Goal: Task Accomplishment & Management: Manage account settings

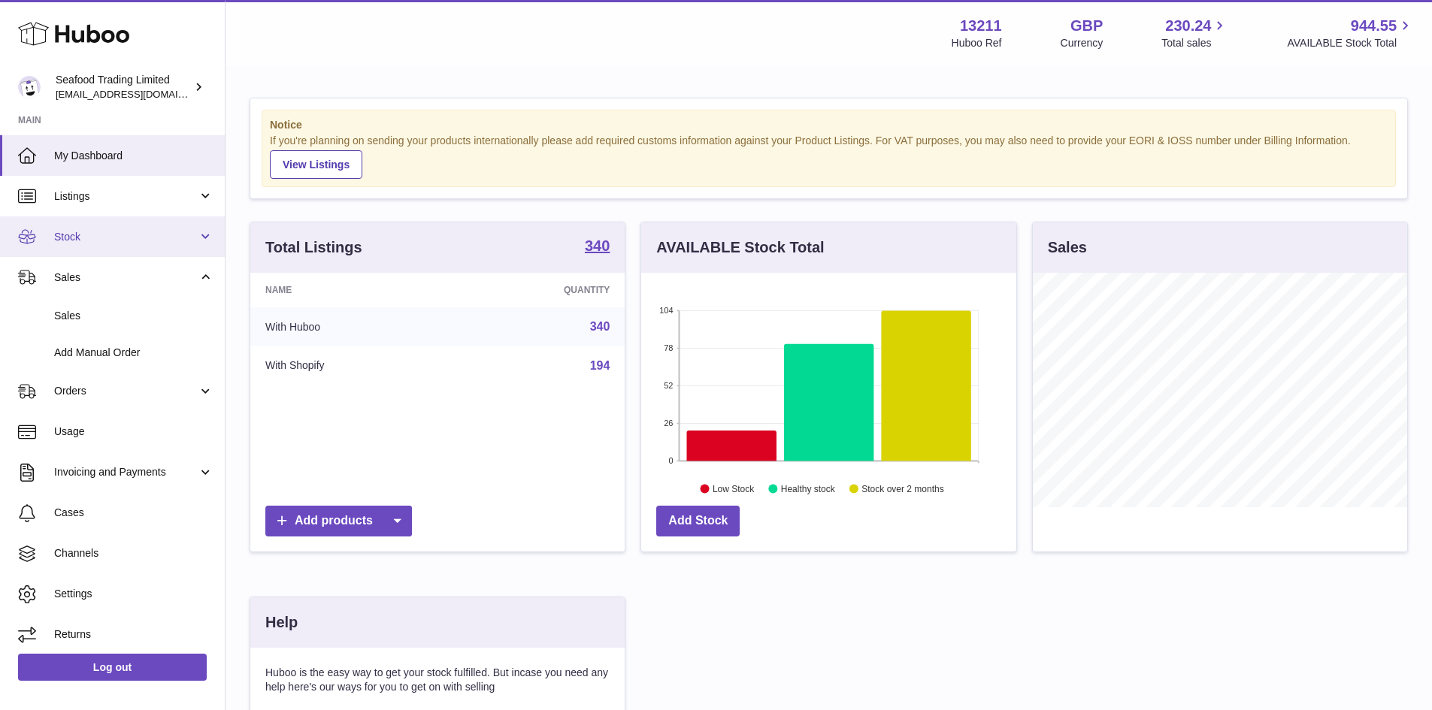
scroll to position [235, 375]
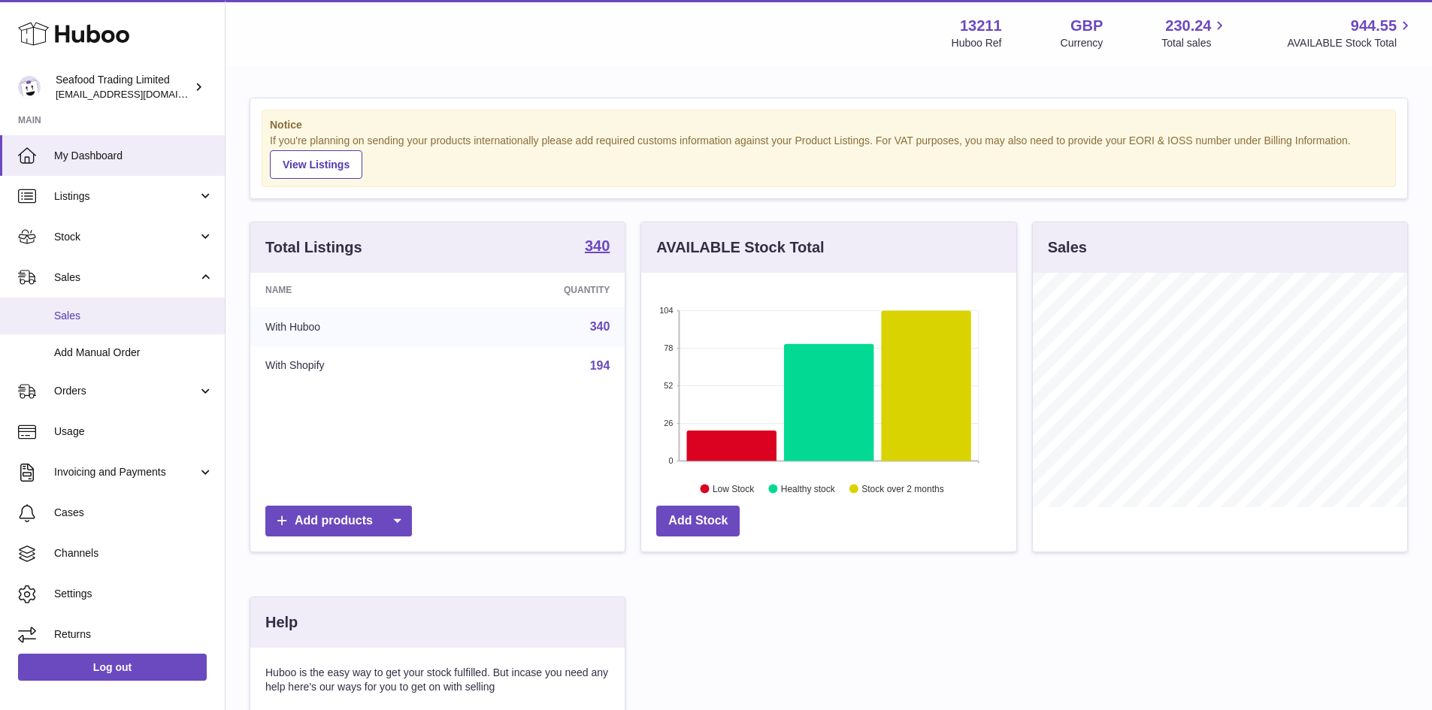
click at [81, 329] on link "Sales" at bounding box center [112, 316] width 225 height 37
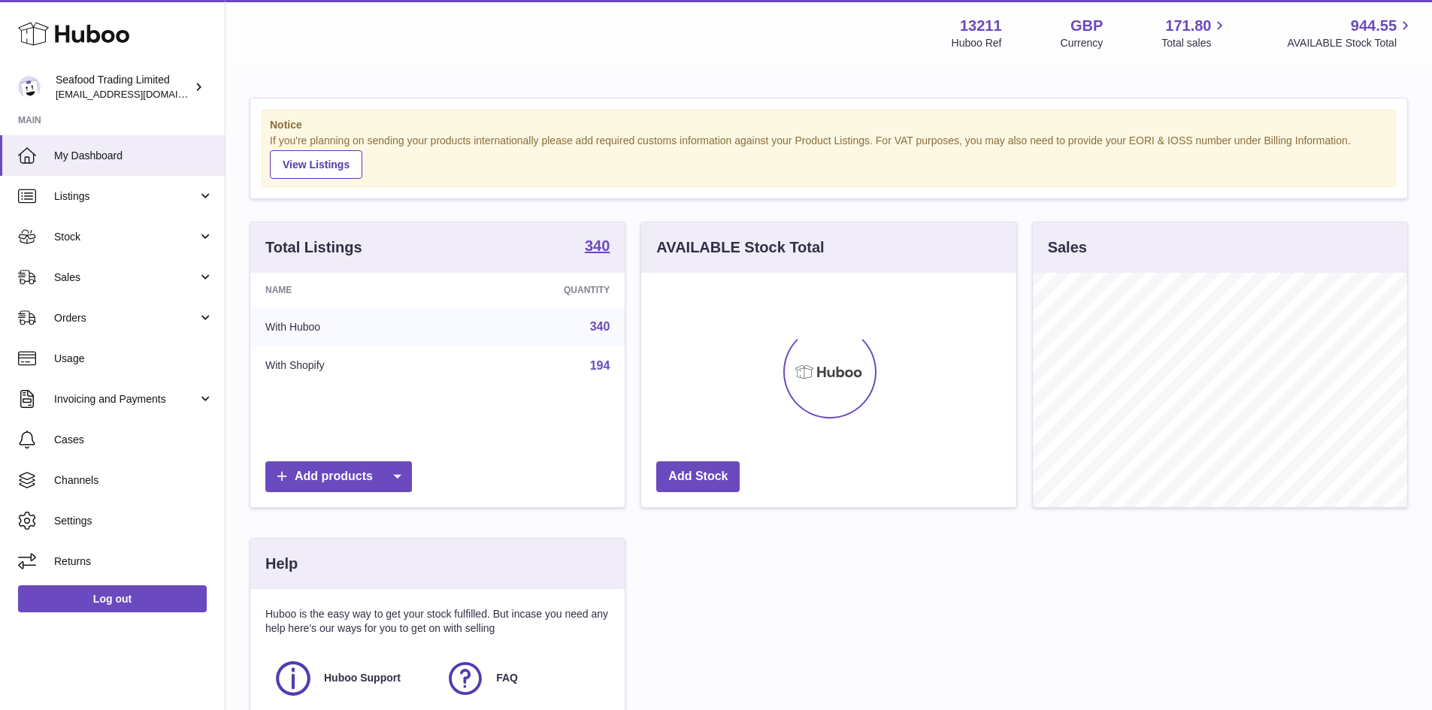
scroll to position [235, 375]
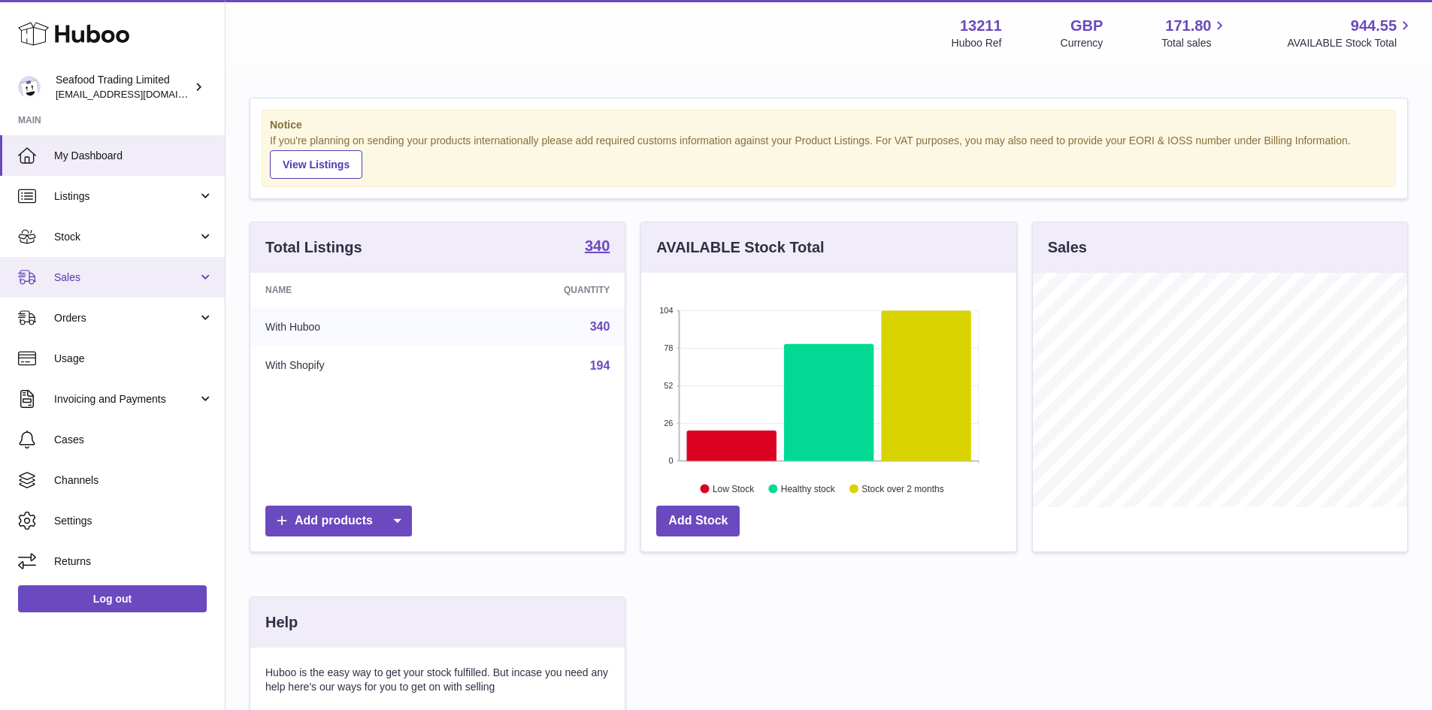
click at [92, 289] on link "Sales" at bounding box center [112, 277] width 225 height 41
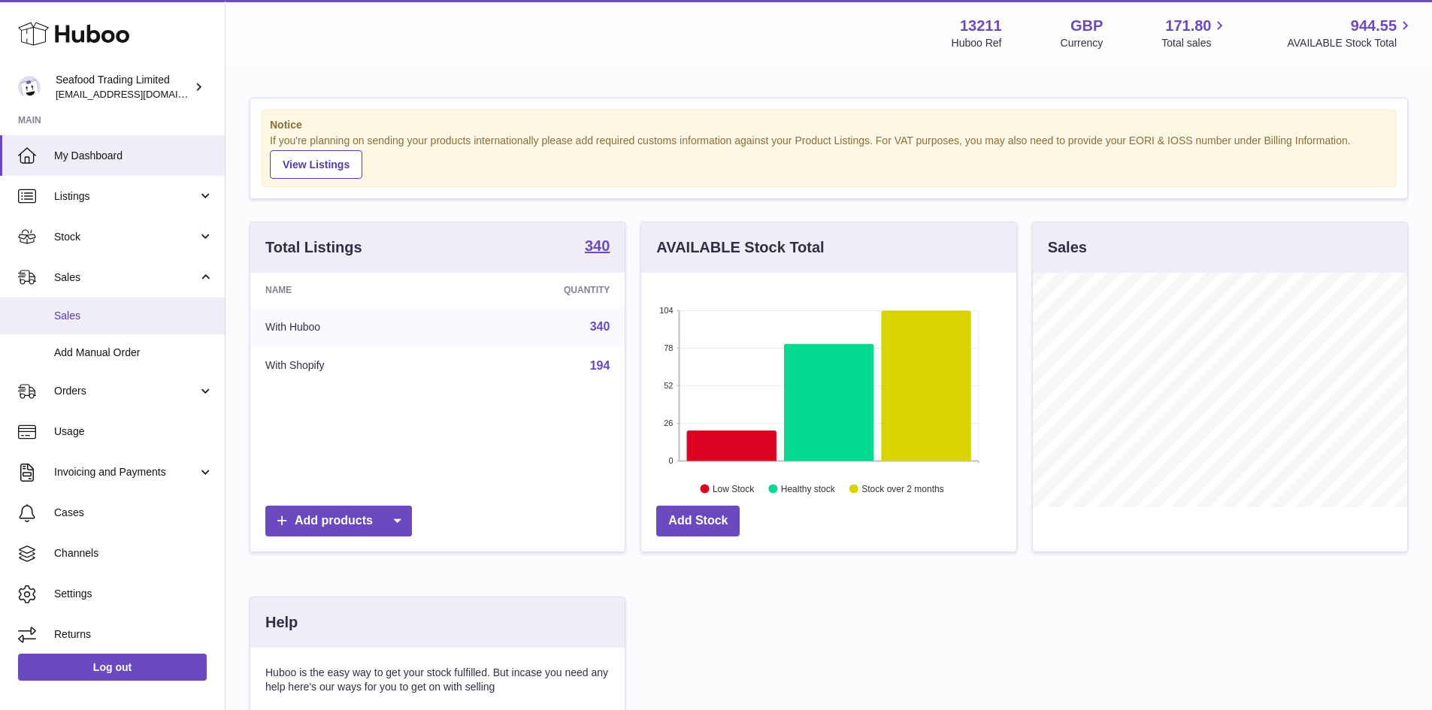
click at [92, 316] on span "Sales" at bounding box center [133, 316] width 159 height 14
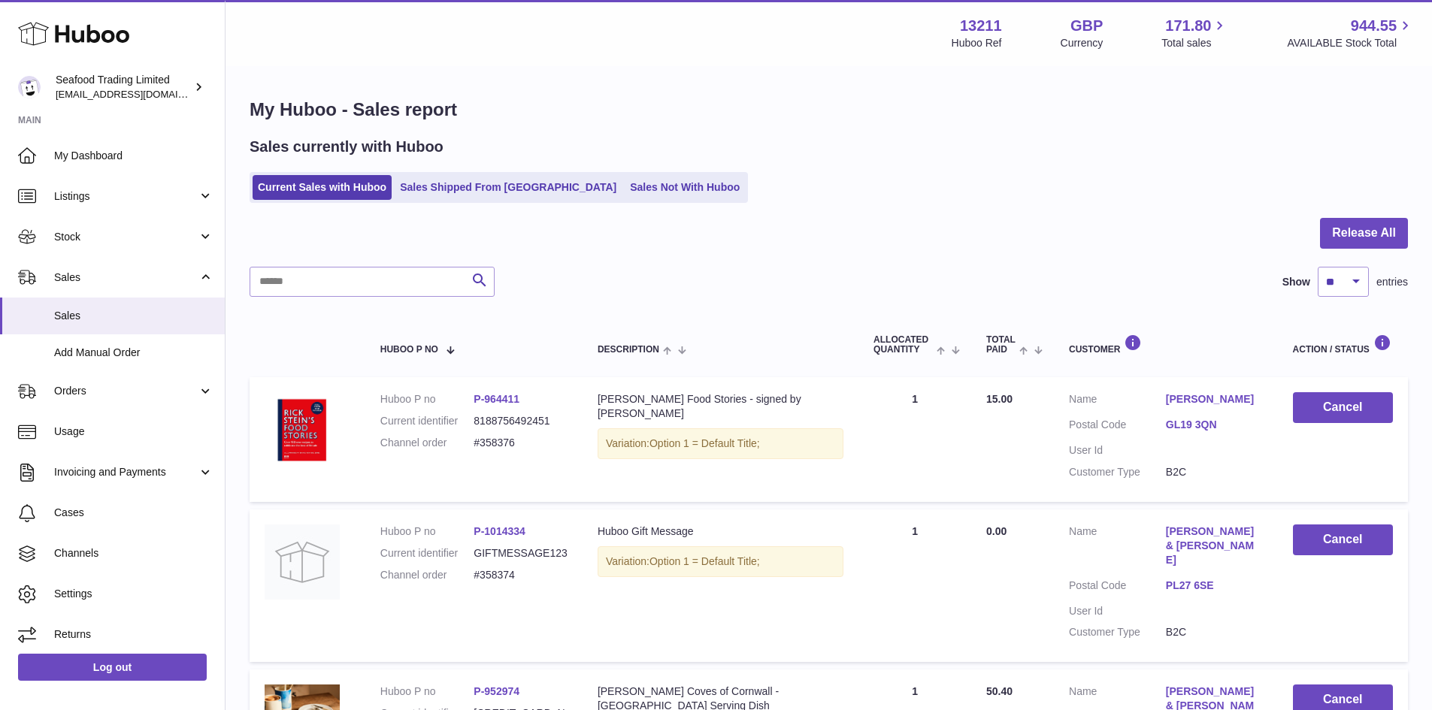
click at [574, 173] on ul "Current Sales with Huboo Sales Shipped From Huboo Sales Not With Huboo" at bounding box center [499, 187] width 498 height 31
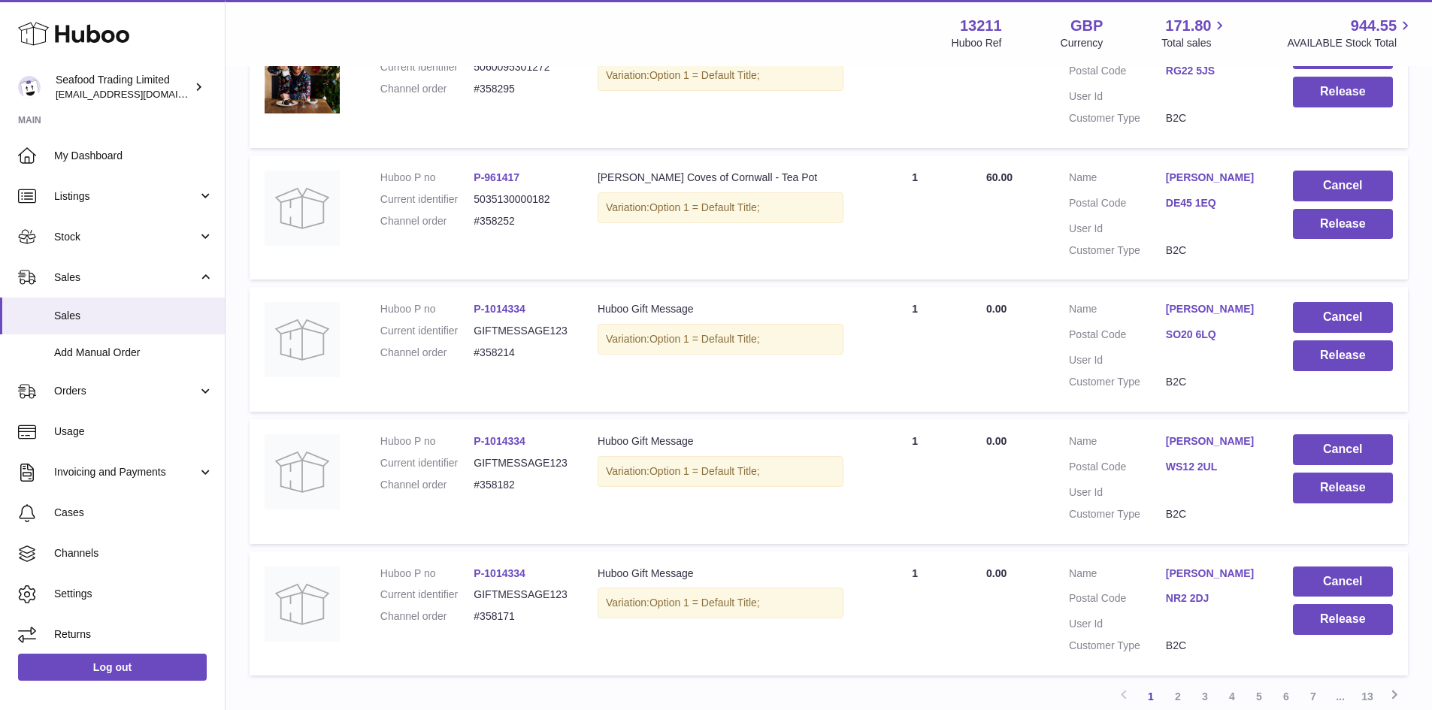
scroll to position [1201, 0]
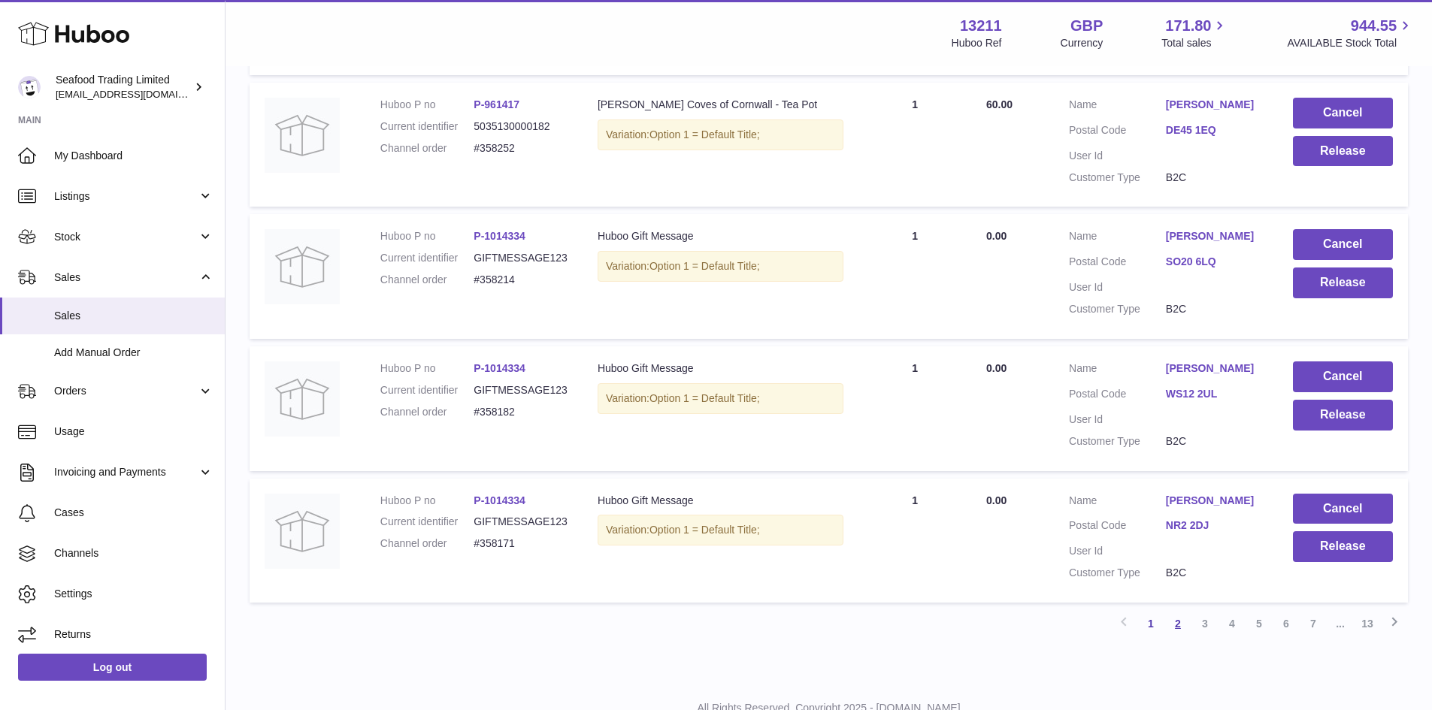
click at [1183, 610] on link "2" at bounding box center [1178, 623] width 27 height 27
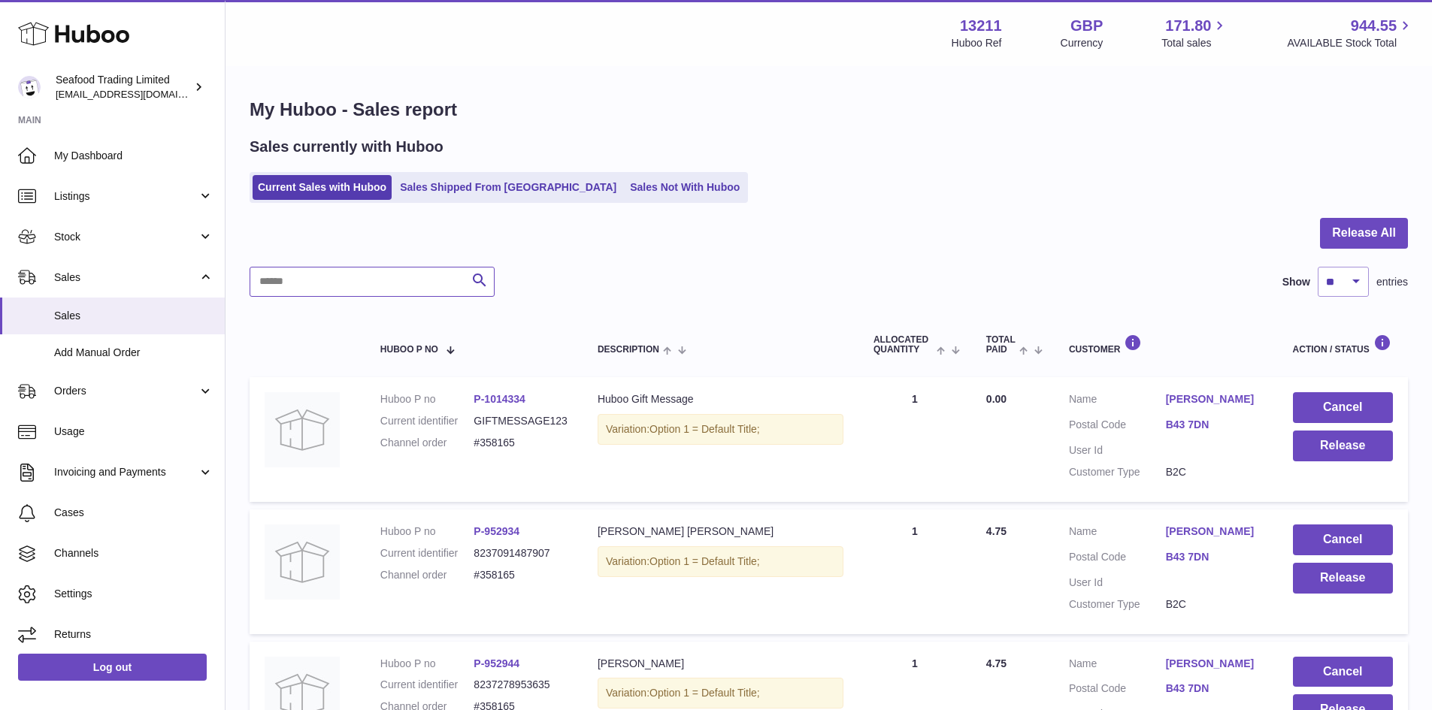
click at [380, 289] on input "text" at bounding box center [372, 282] width 245 height 30
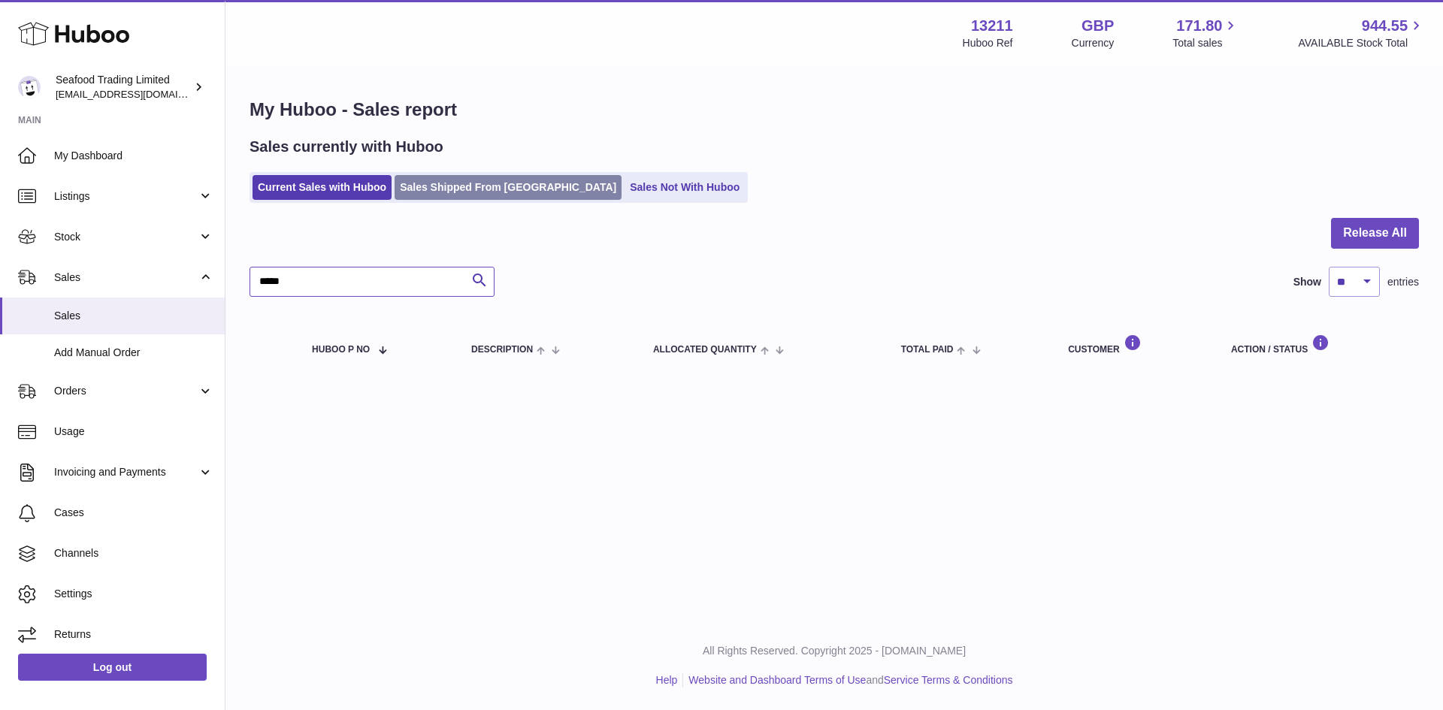
type input "*****"
click at [502, 193] on link "Sales Shipped From [GEOGRAPHIC_DATA]" at bounding box center [508, 187] width 227 height 25
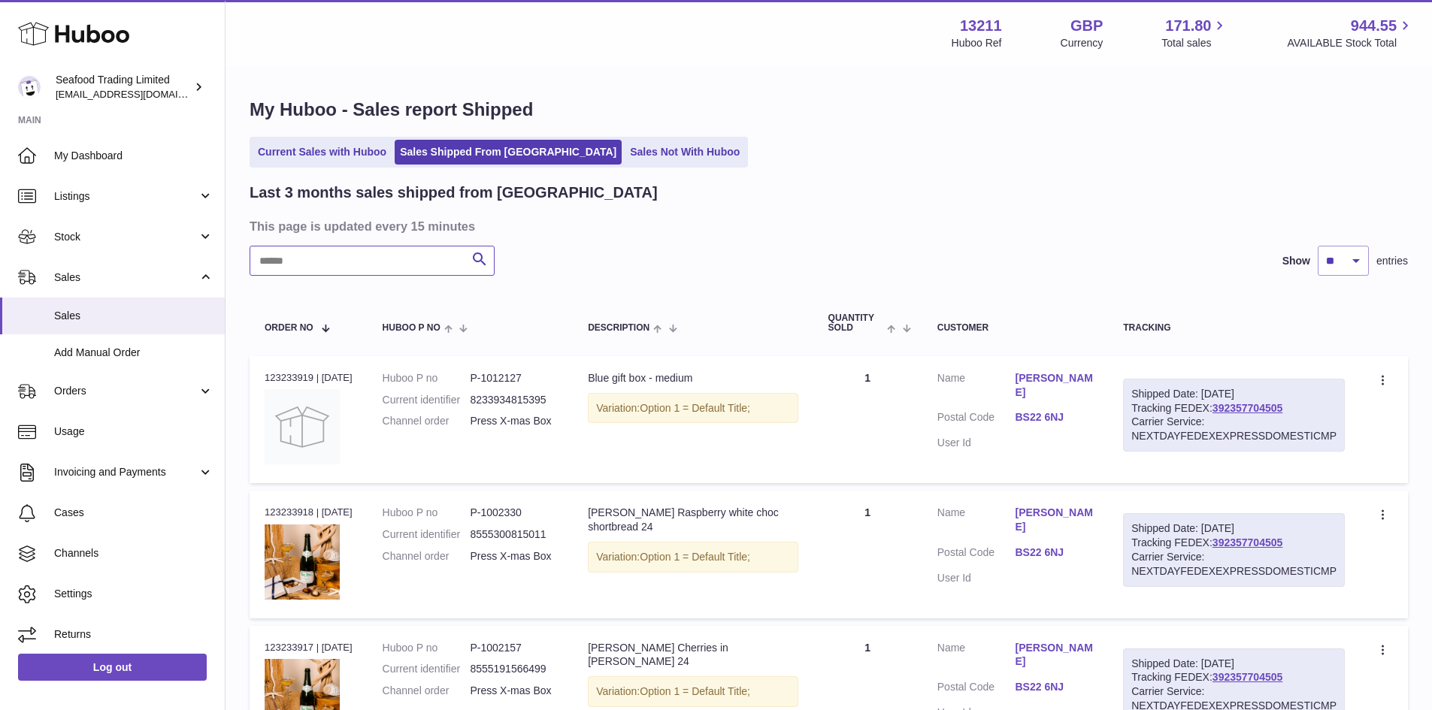
click at [326, 267] on input "text" at bounding box center [372, 261] width 245 height 30
type input "*****"
click at [625, 158] on link "Sales Not With Huboo" at bounding box center [685, 152] width 120 height 25
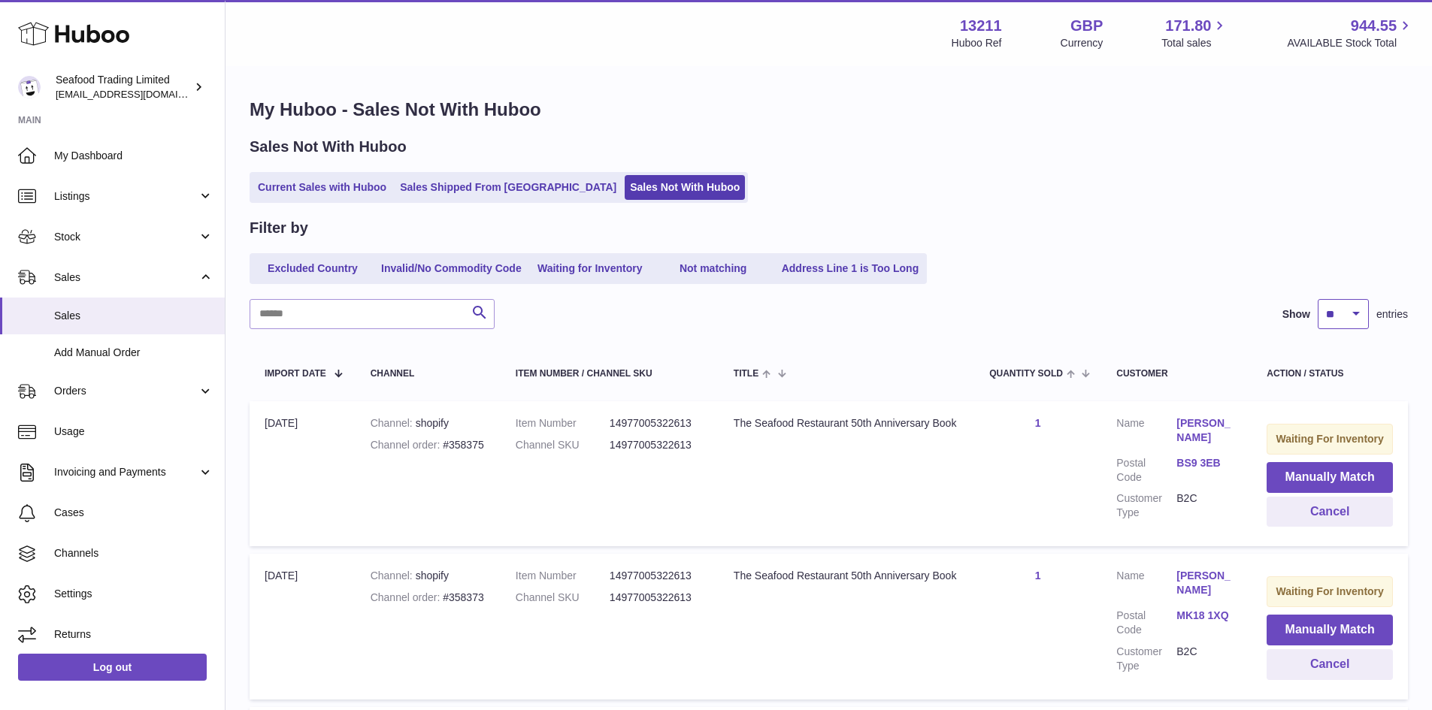
click at [1359, 307] on select "** ** ** ***" at bounding box center [1343, 314] width 51 height 30
select select "**"
click at [1318, 299] on select "** ** ** ***" at bounding box center [1343, 314] width 51 height 30
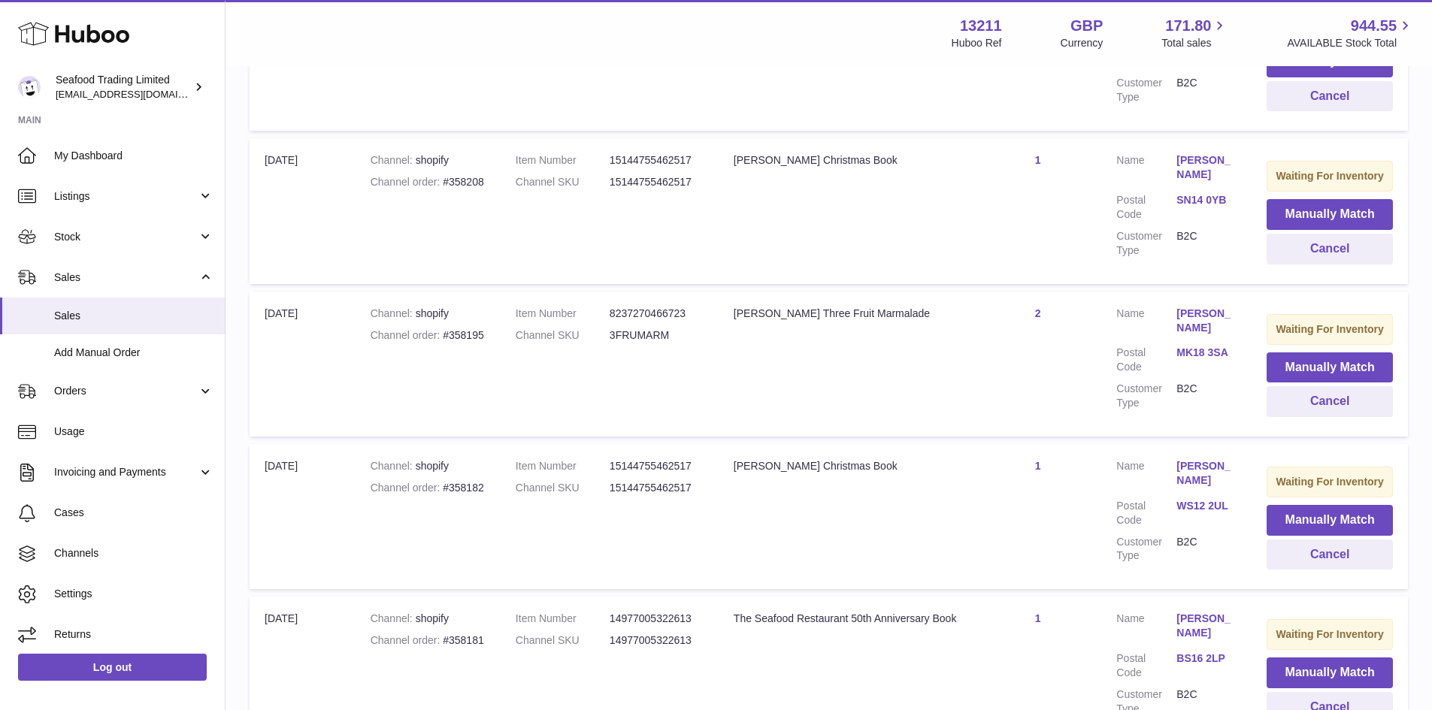
scroll to position [1804, 0]
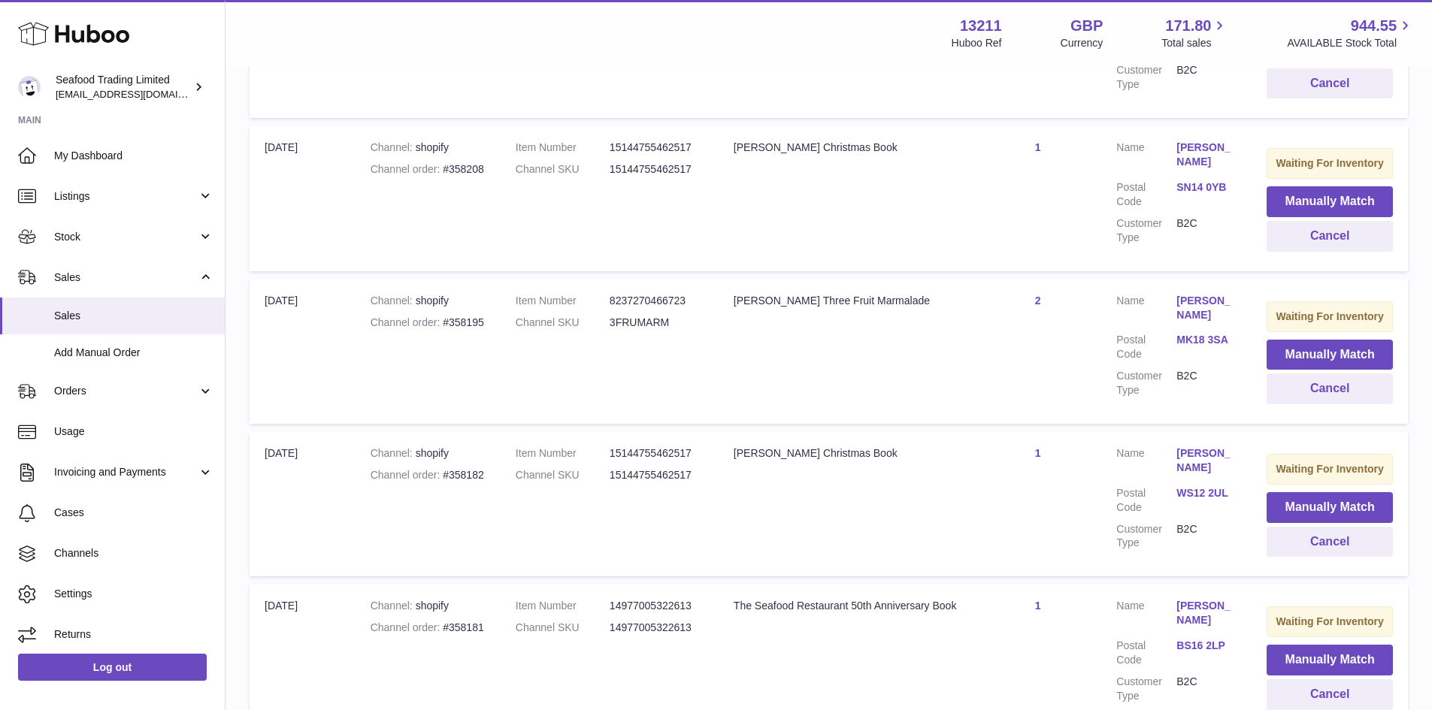
click at [452, 316] on div "Channel order #358195" at bounding box center [428, 323] width 115 height 14
click at [473, 316] on div "Channel order #358195" at bounding box center [428, 323] width 115 height 14
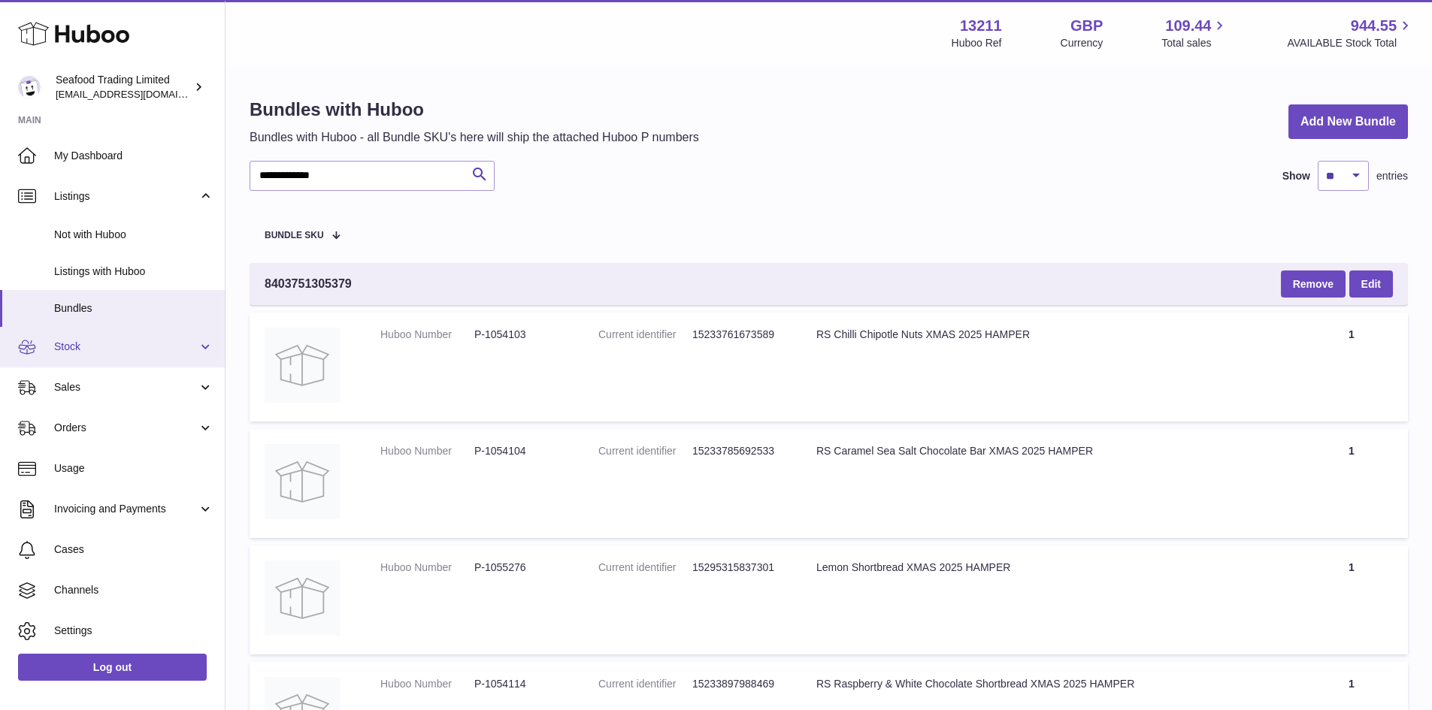
click at [118, 332] on link "Stock" at bounding box center [112, 347] width 225 height 41
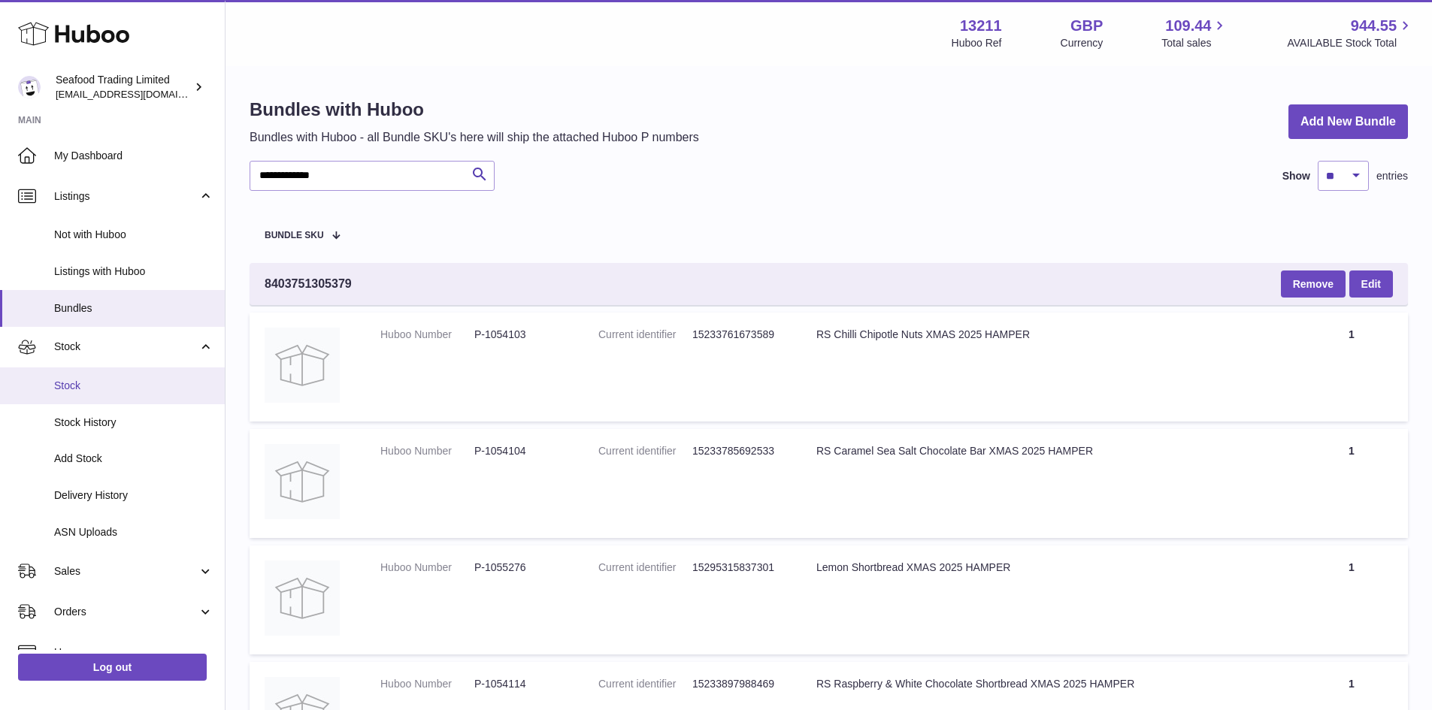
click at [110, 370] on link "Stock" at bounding box center [112, 386] width 225 height 37
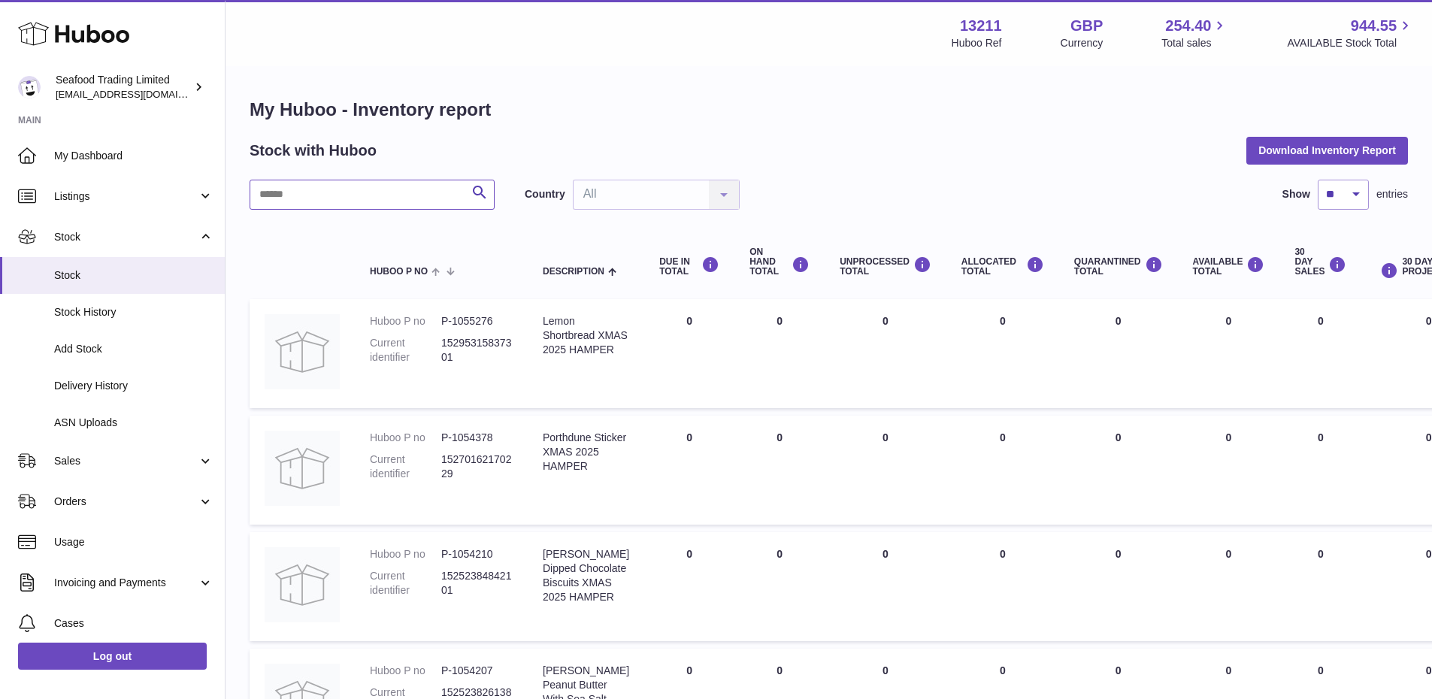
click at [324, 192] on input "text" at bounding box center [372, 195] width 245 height 30
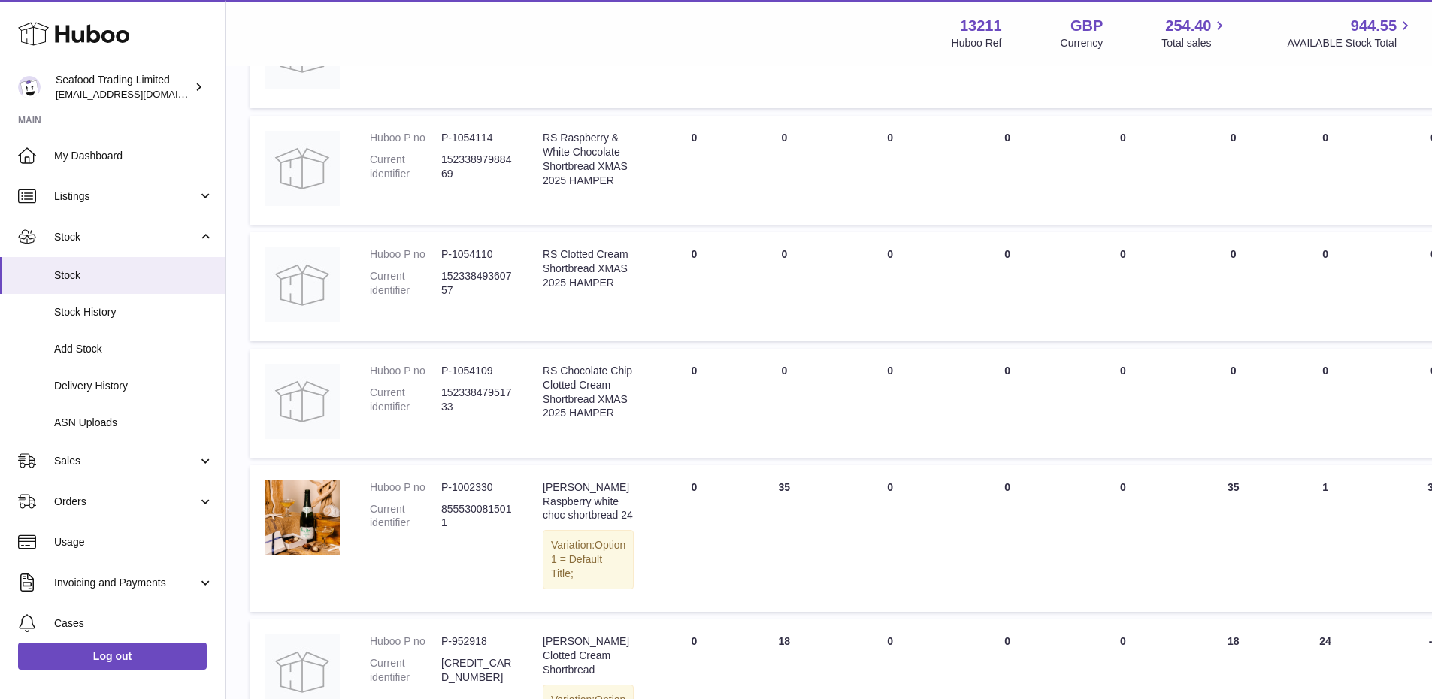
scroll to position [301, 0]
drag, startPoint x: 594, startPoint y: 536, endPoint x: 550, endPoint y: 504, distance: 53.8
click at [550, 504] on div "Rick Stein Raspberry white choc shortbread 24" at bounding box center [588, 501] width 91 height 43
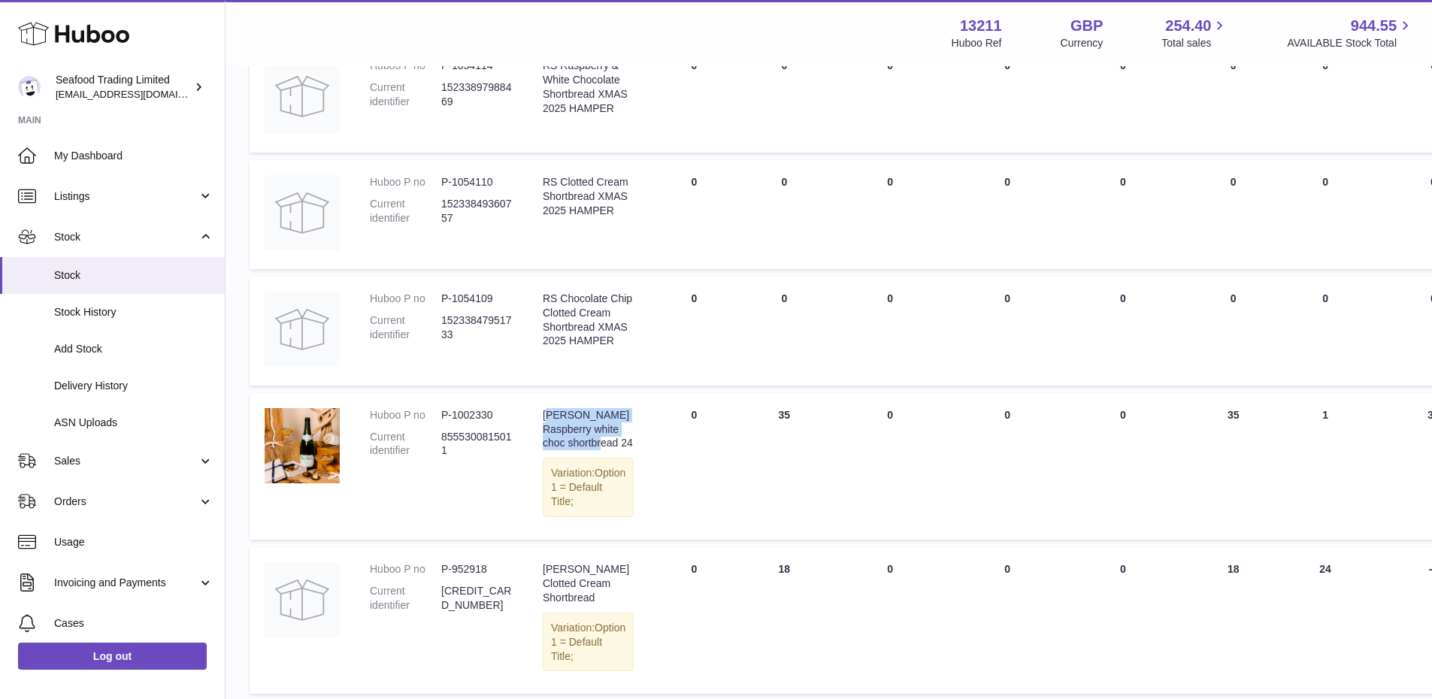
scroll to position [451, 0]
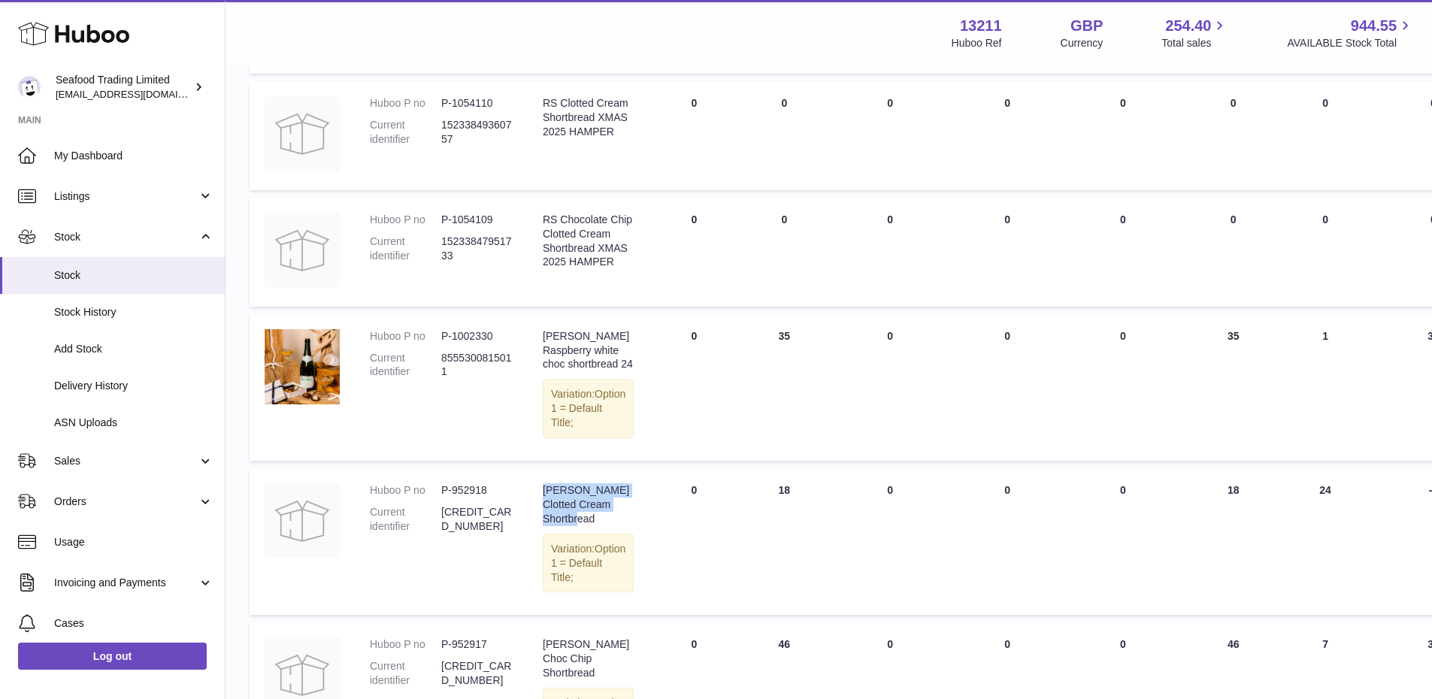
drag, startPoint x: 597, startPoint y: 559, endPoint x: 544, endPoint y: 535, distance: 58.5
click at [544, 526] on div "Rick Stein Clotted Cream Shortbread" at bounding box center [588, 504] width 91 height 43
copy div "Rick Stein Clotted Cream Shortbread"
drag, startPoint x: 485, startPoint y: 532, endPoint x: 438, endPoint y: 527, distance: 47.7
click at [438, 527] on dl "Huboo P no P-952918 Current identifier 5010254002342" at bounding box center [441, 512] width 143 height 58
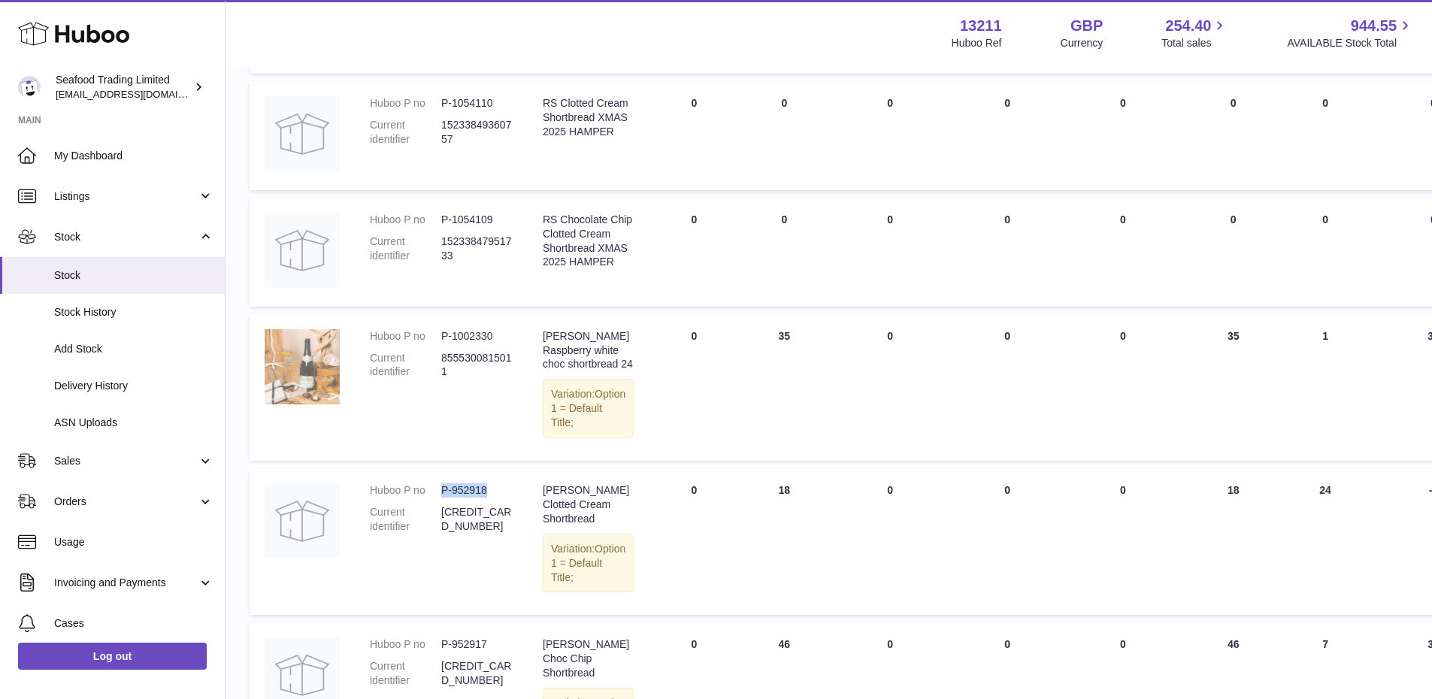
copy dl "P-952918"
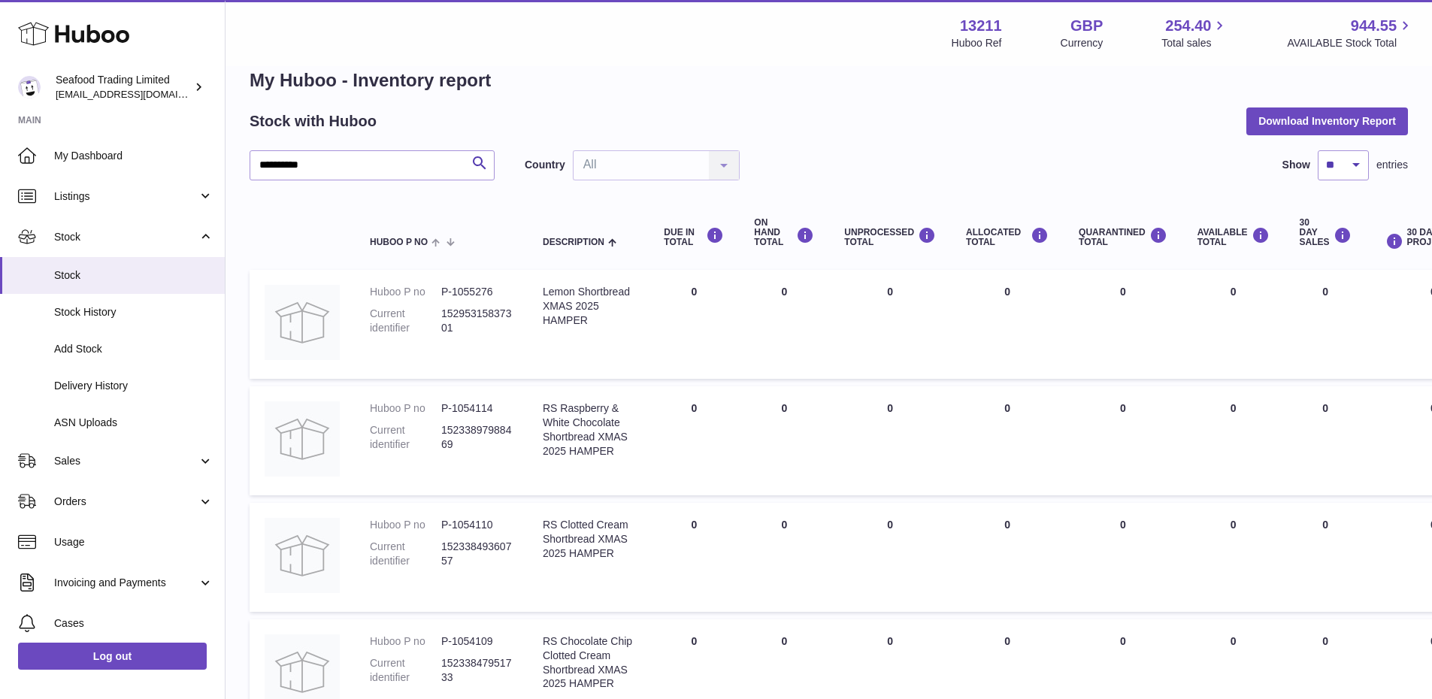
scroll to position [0, 0]
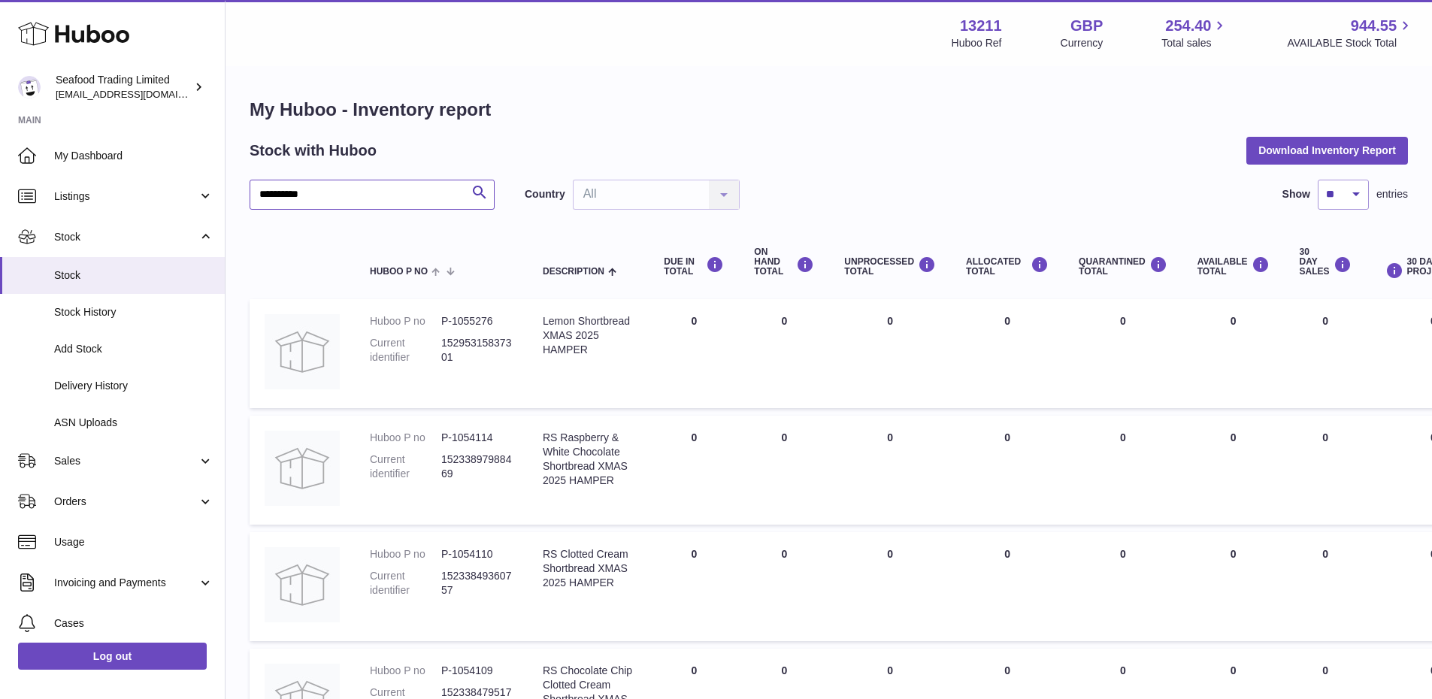
drag, startPoint x: 352, startPoint y: 195, endPoint x: 246, endPoint y: 206, distance: 106.5
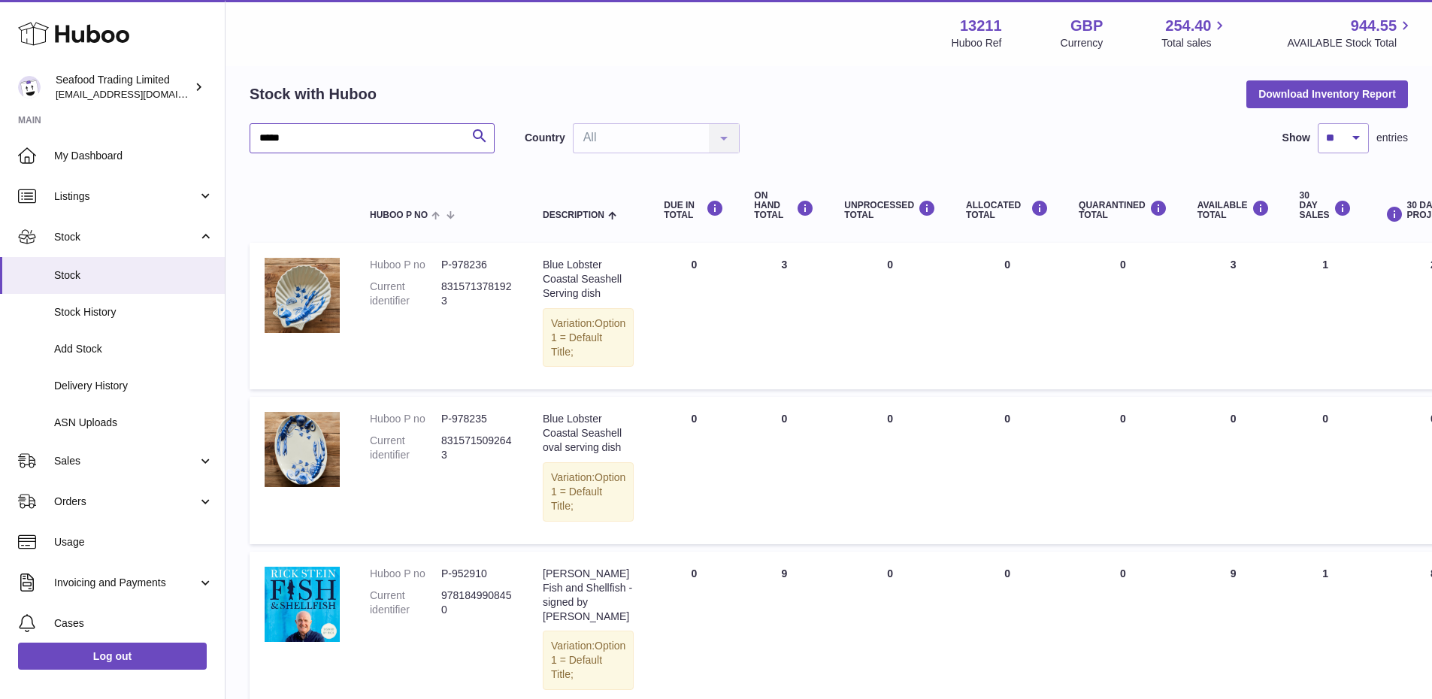
scroll to position [150, 0]
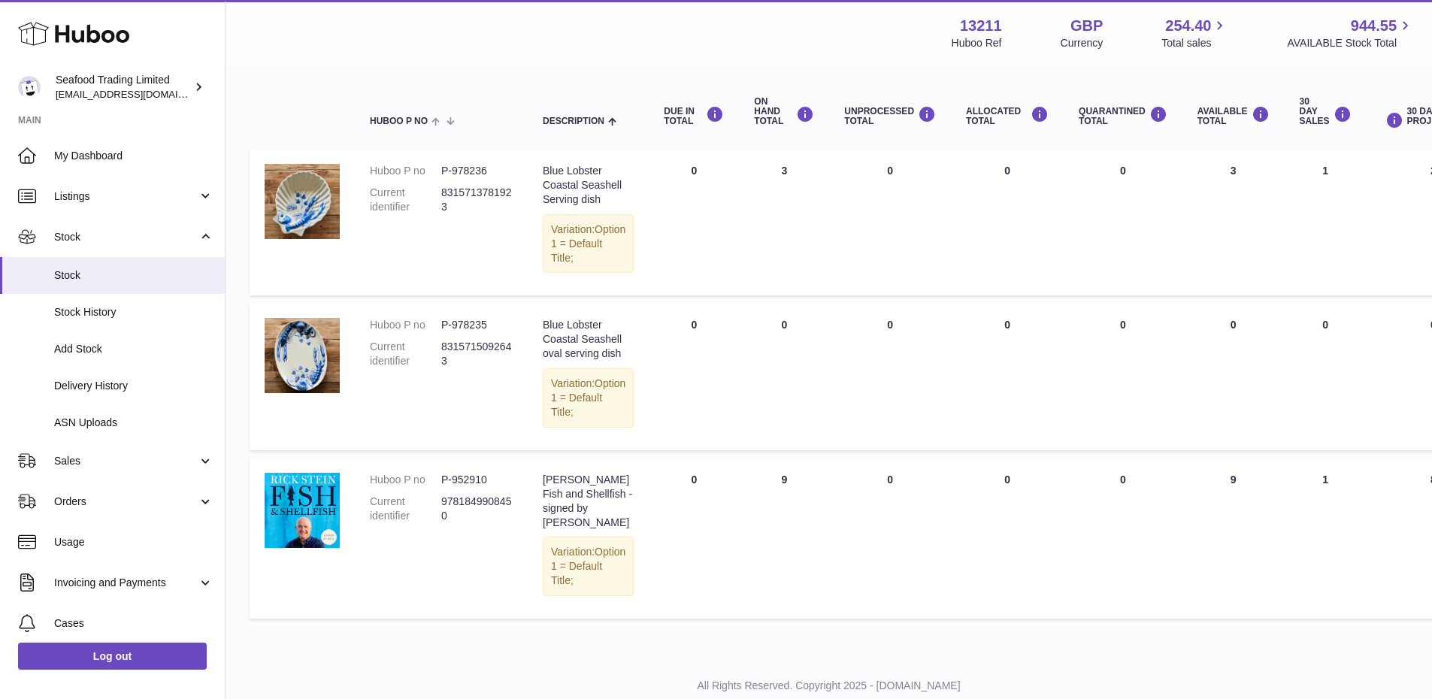
type input "*****"
drag, startPoint x: 459, startPoint y: 206, endPoint x: 444, endPoint y: 191, distance: 21.8
click at [444, 191] on dd "8315713781923" at bounding box center [476, 200] width 71 height 29
copy dd "8315713781923"
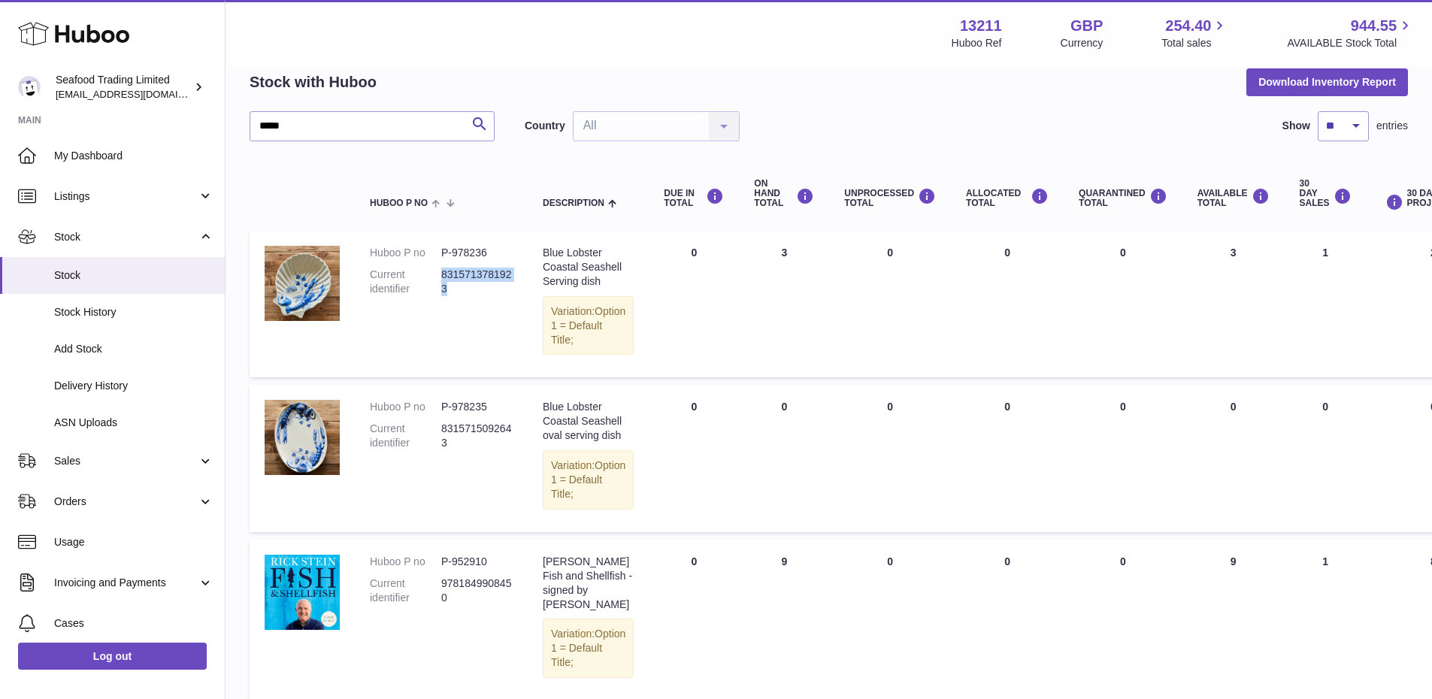
scroll to position [0, 0]
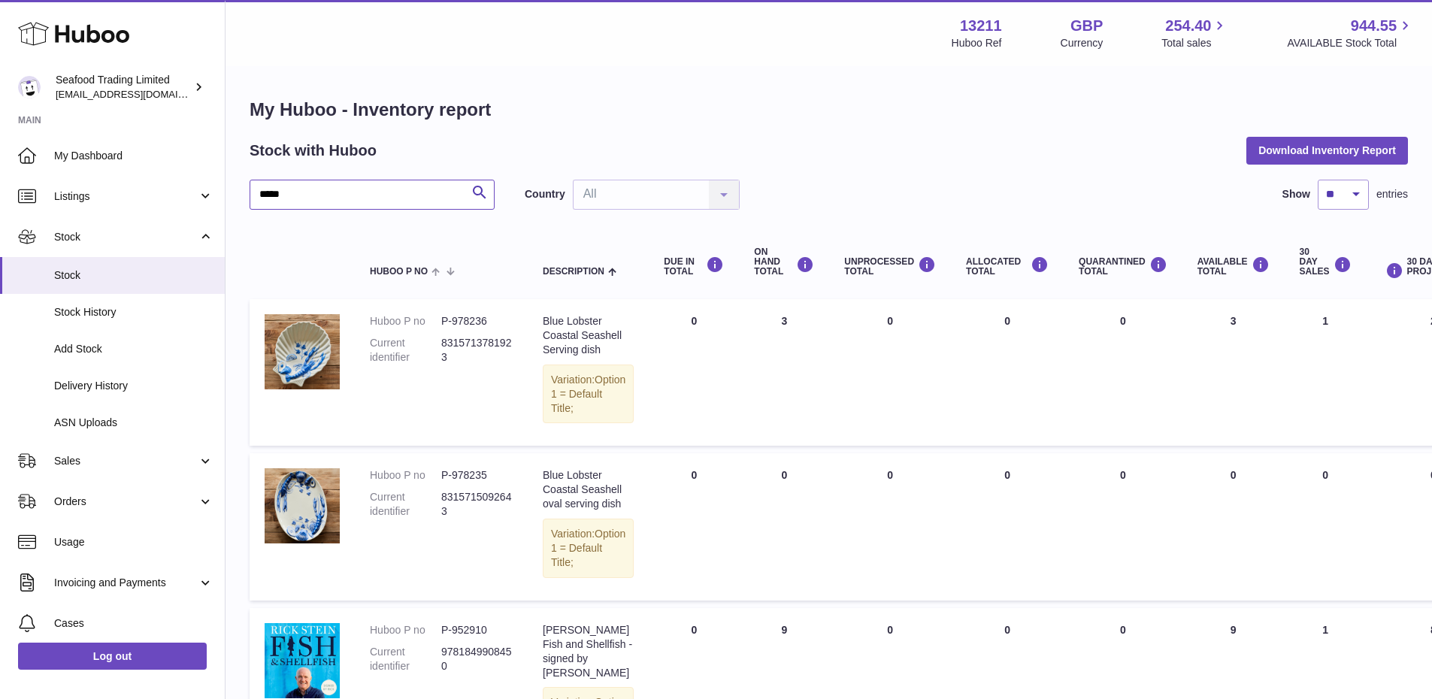
drag, startPoint x: 298, startPoint y: 192, endPoint x: 247, endPoint y: 200, distance: 51.7
click at [247, 200] on div "My Huboo - Inventory report Stock with Huboo Download Inventory Report ***** Se…" at bounding box center [829, 437] width 1207 height 739
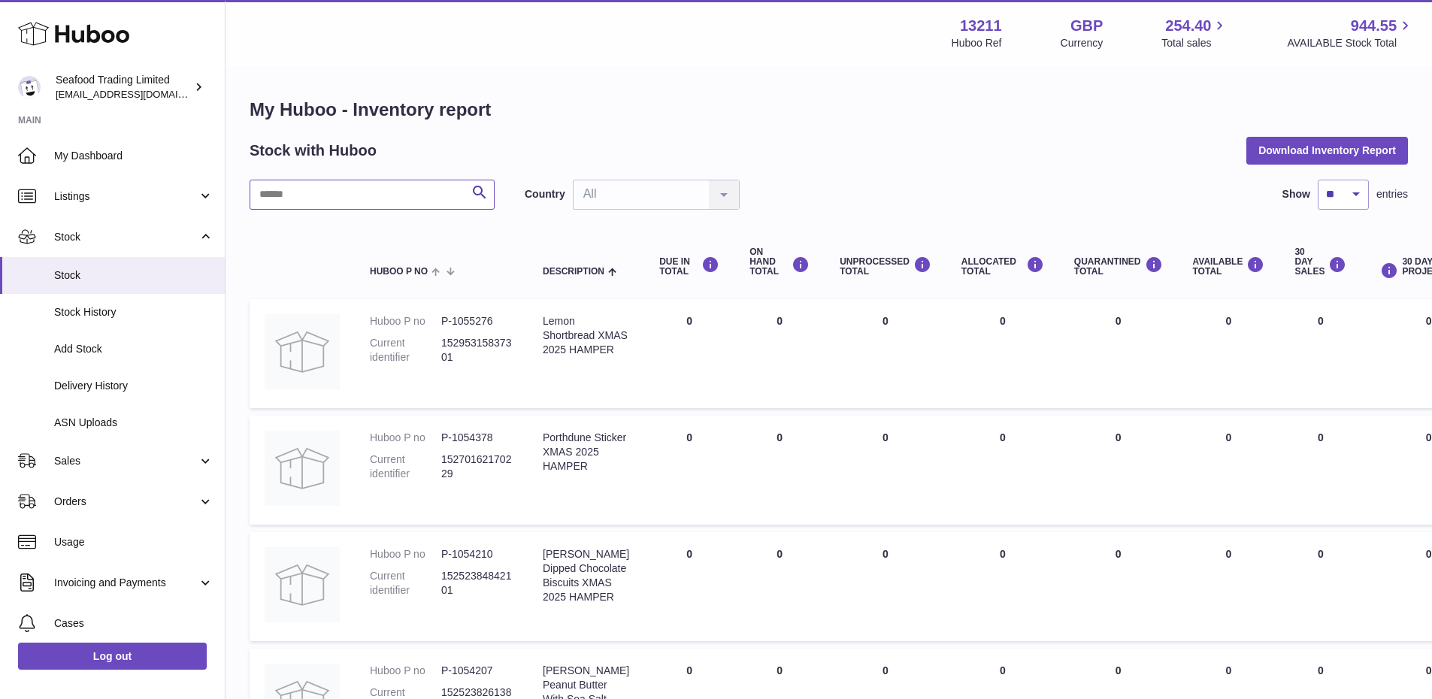
click at [361, 192] on input "text" at bounding box center [372, 195] width 245 height 30
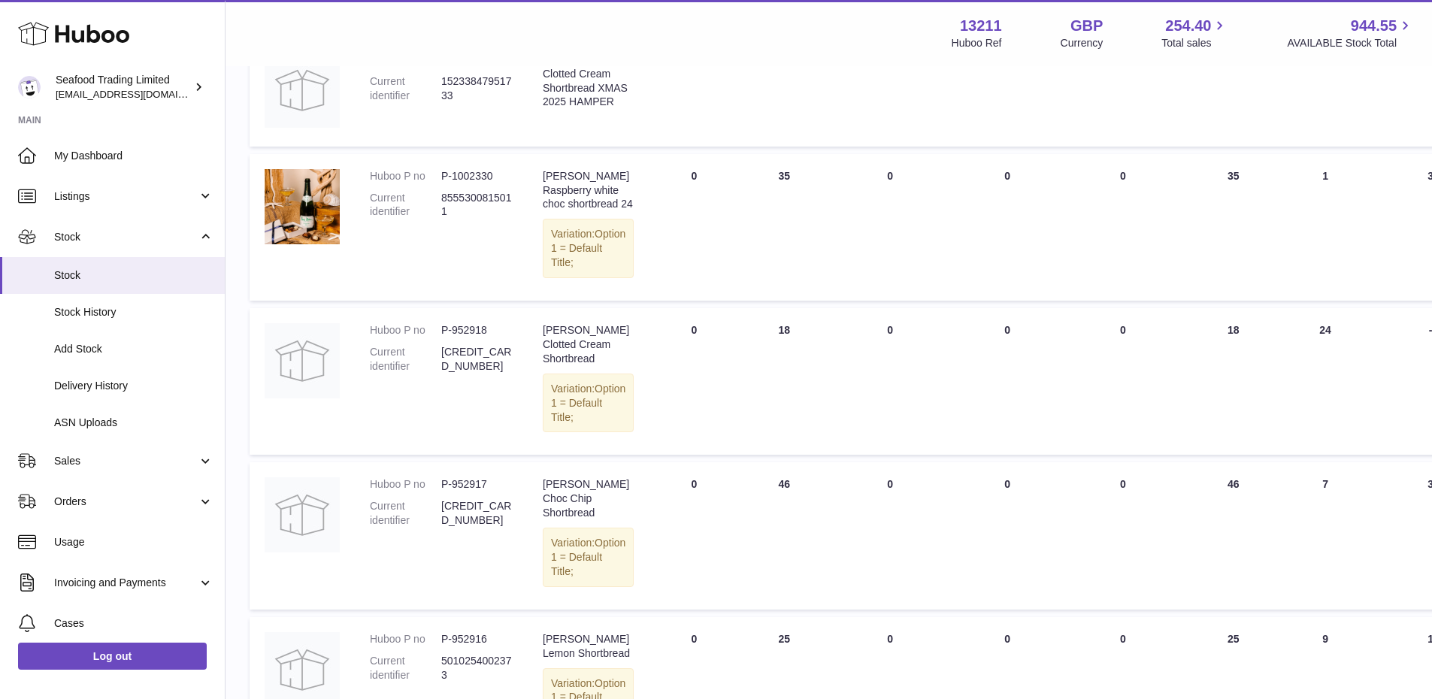
scroll to position [585, 0]
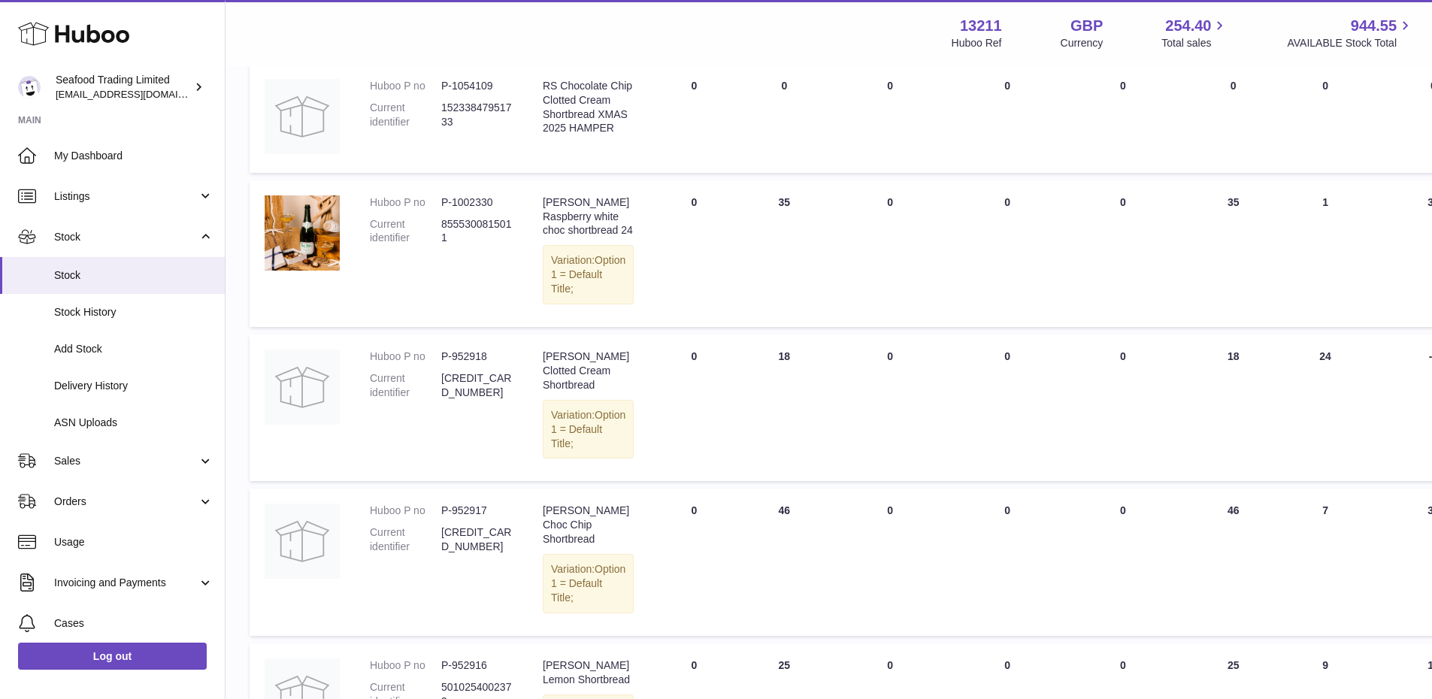
type input "**********"
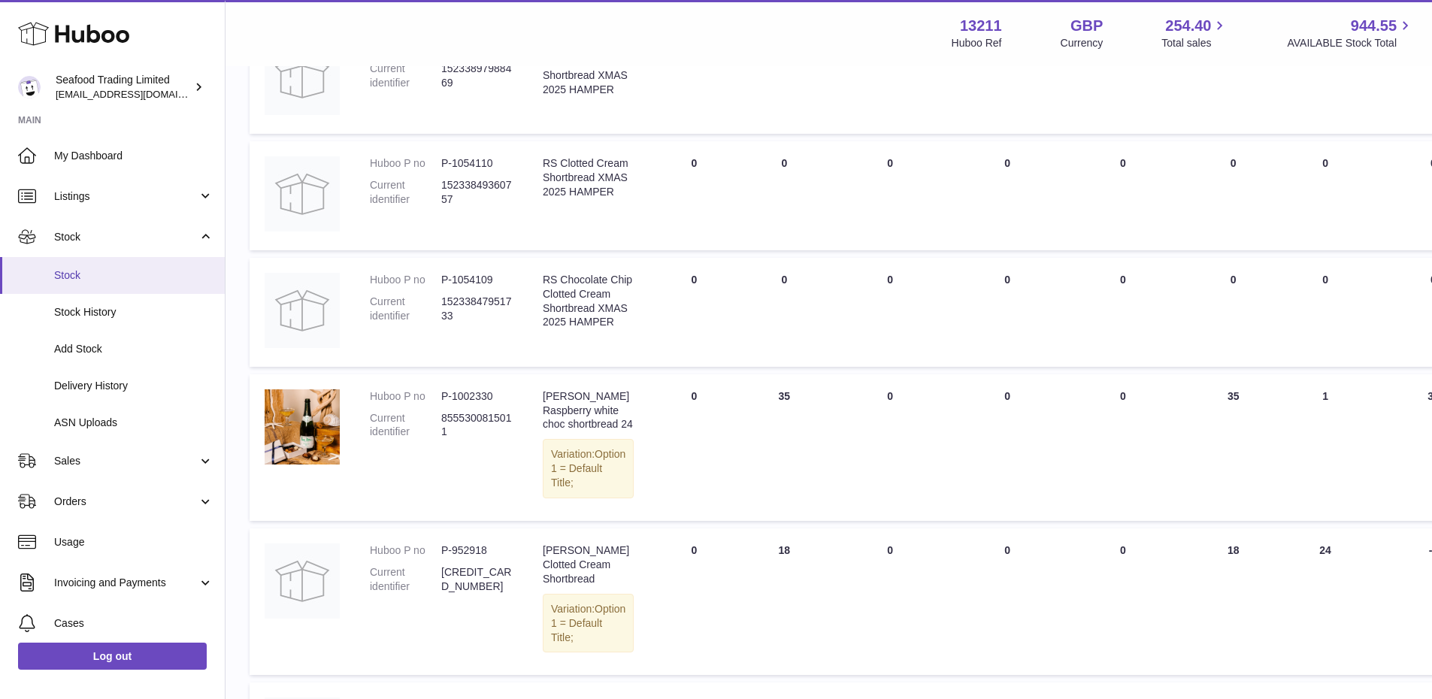
scroll to position [359, 0]
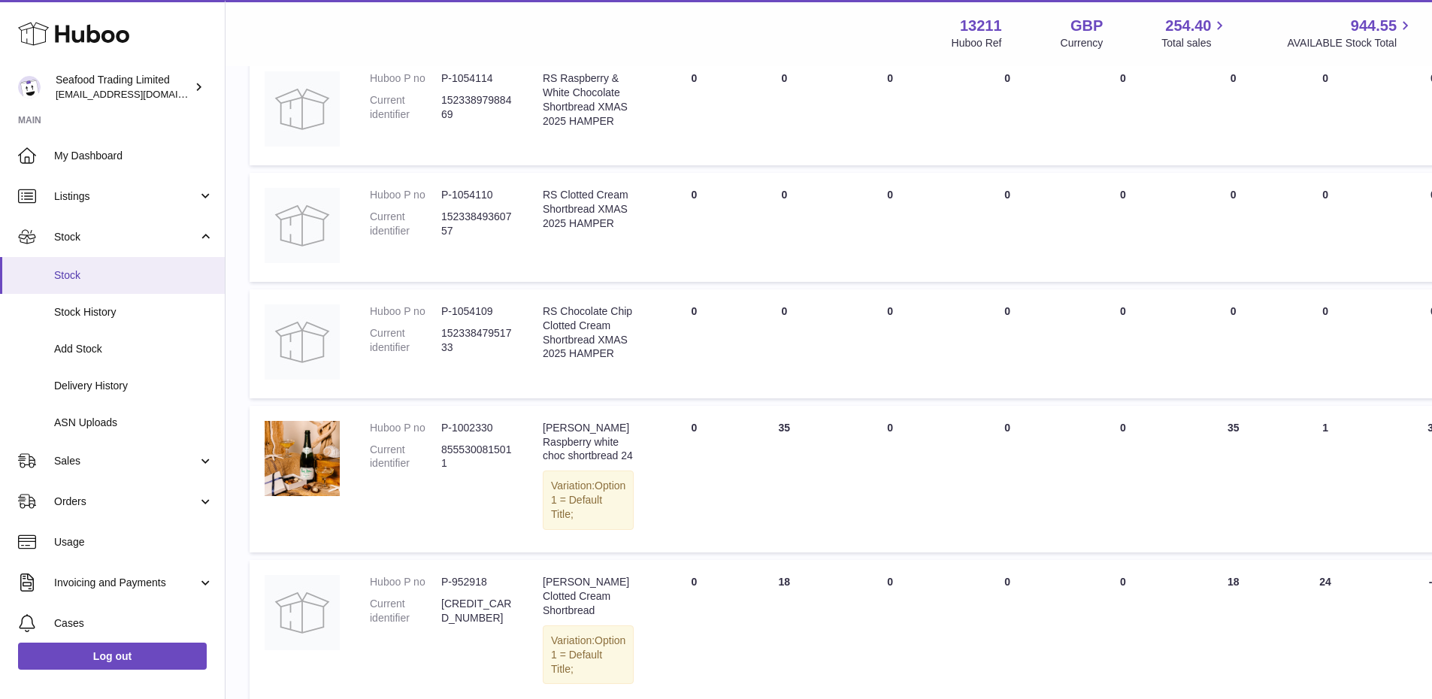
click at [101, 268] on span "Stock" at bounding box center [133, 275] width 159 height 14
click at [113, 386] on span "Delivery History" at bounding box center [133, 386] width 159 height 14
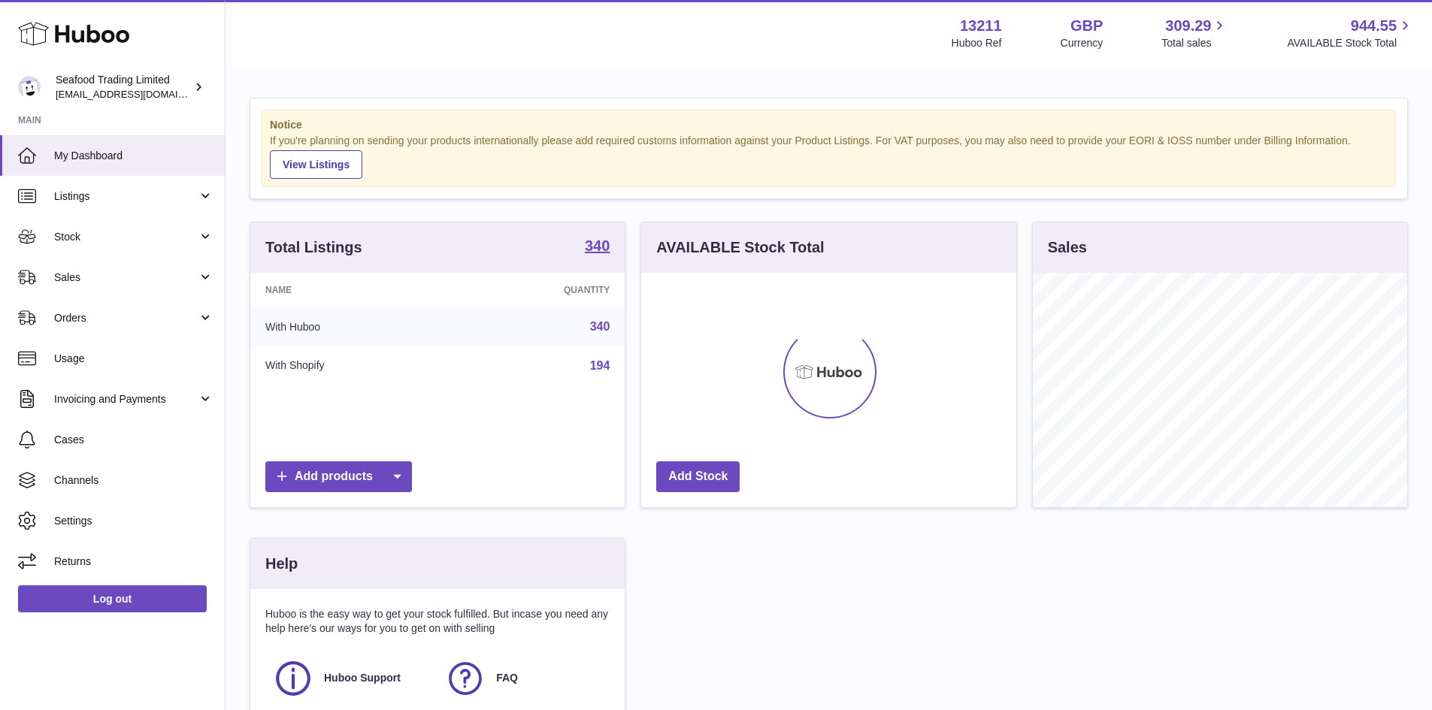
scroll to position [235, 375]
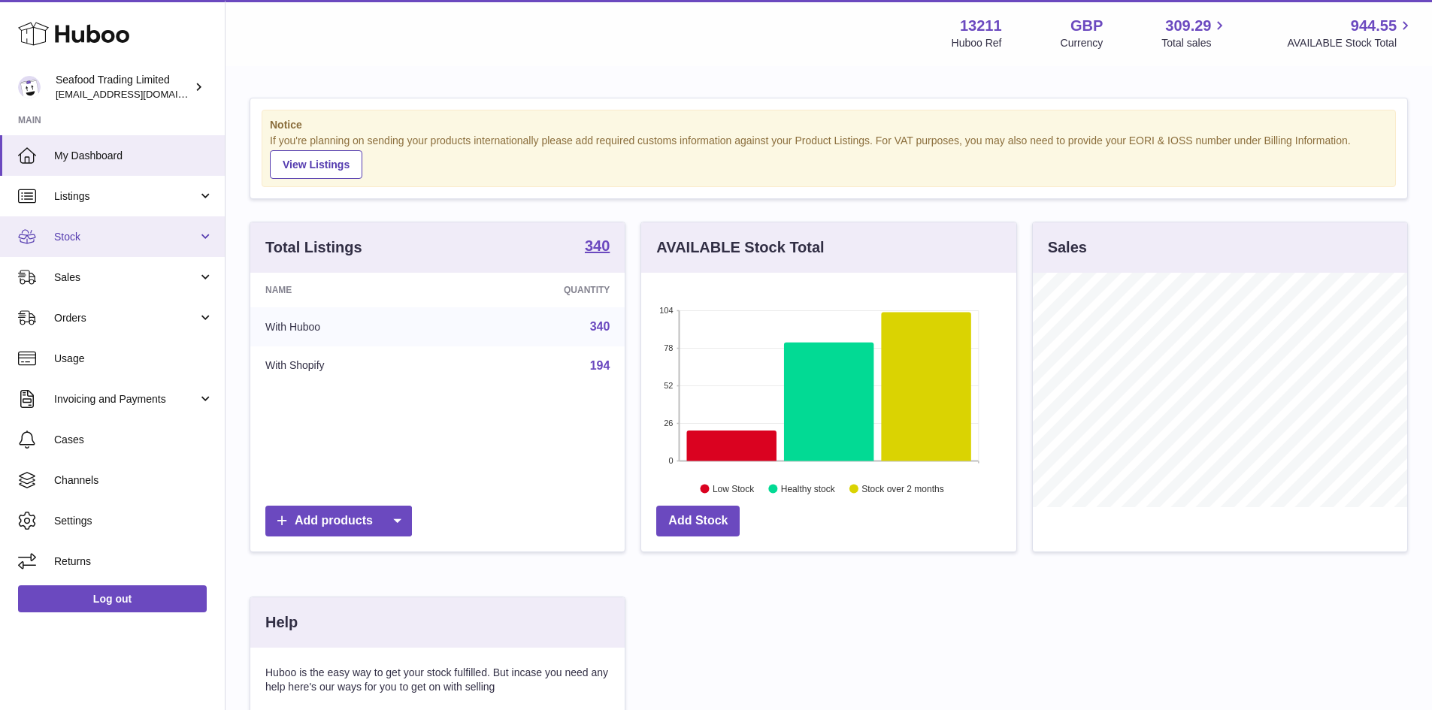
click at [99, 244] on span "Stock" at bounding box center [126, 237] width 144 height 14
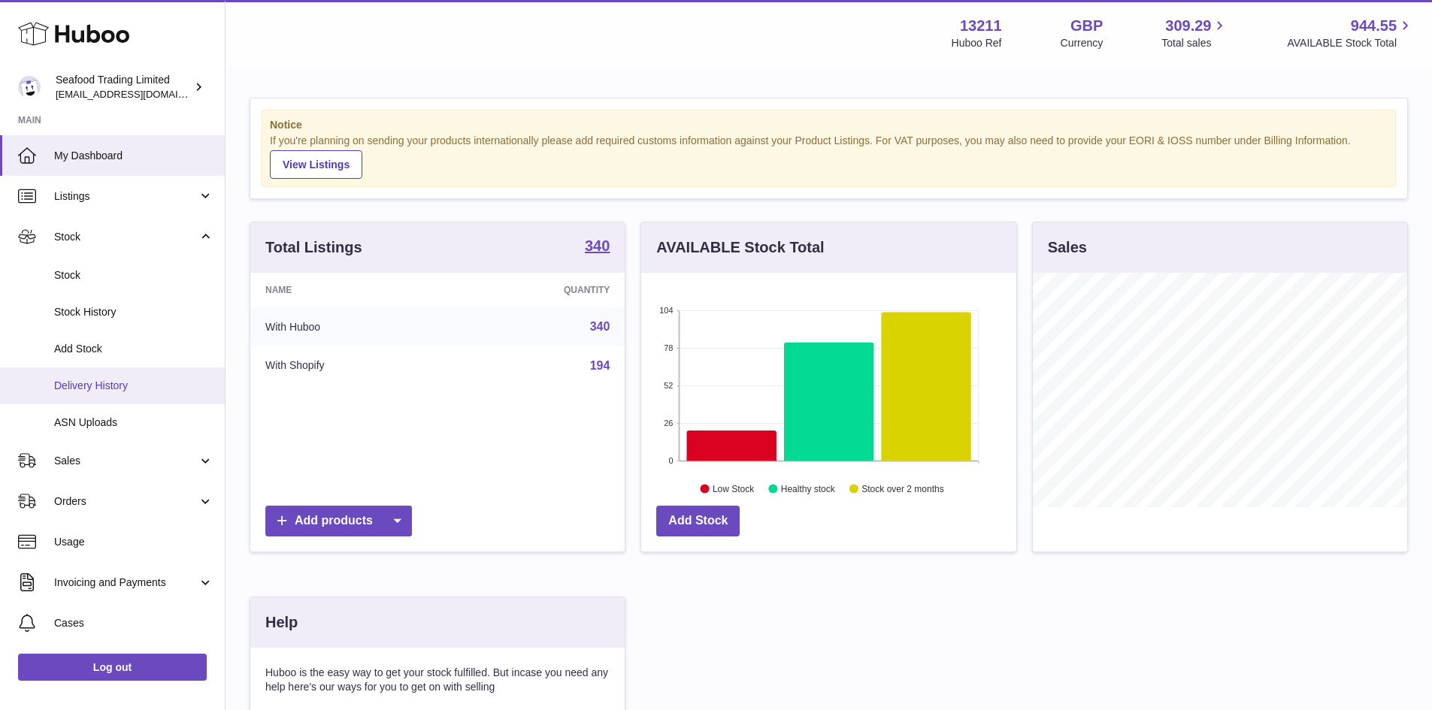
click at [108, 379] on span "Delivery History" at bounding box center [133, 386] width 159 height 14
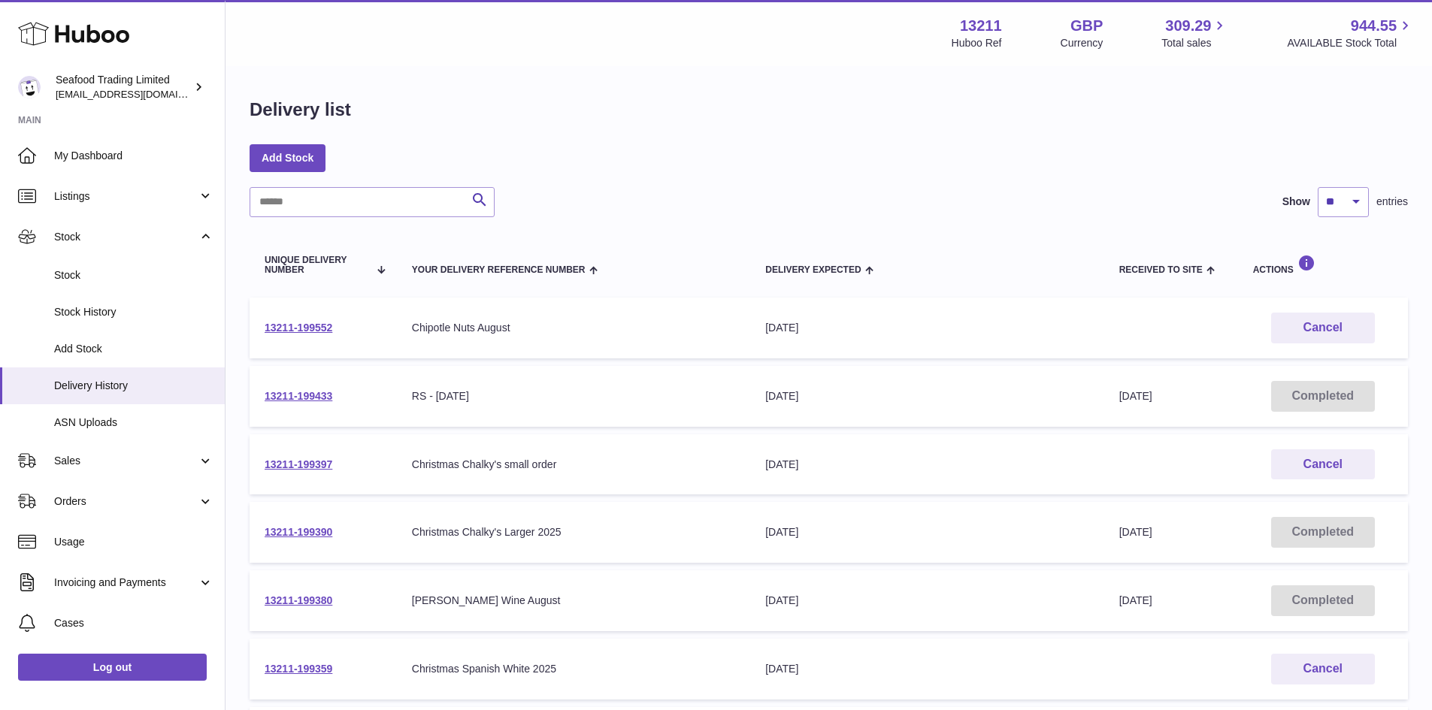
drag, startPoint x: 350, startPoint y: 393, endPoint x: 264, endPoint y: 390, distance: 86.5
click at [264, 390] on td "13211-199433" at bounding box center [323, 396] width 147 height 61
copy link "13211-199433"
click at [114, 150] on span "My Dashboard" at bounding box center [133, 156] width 159 height 14
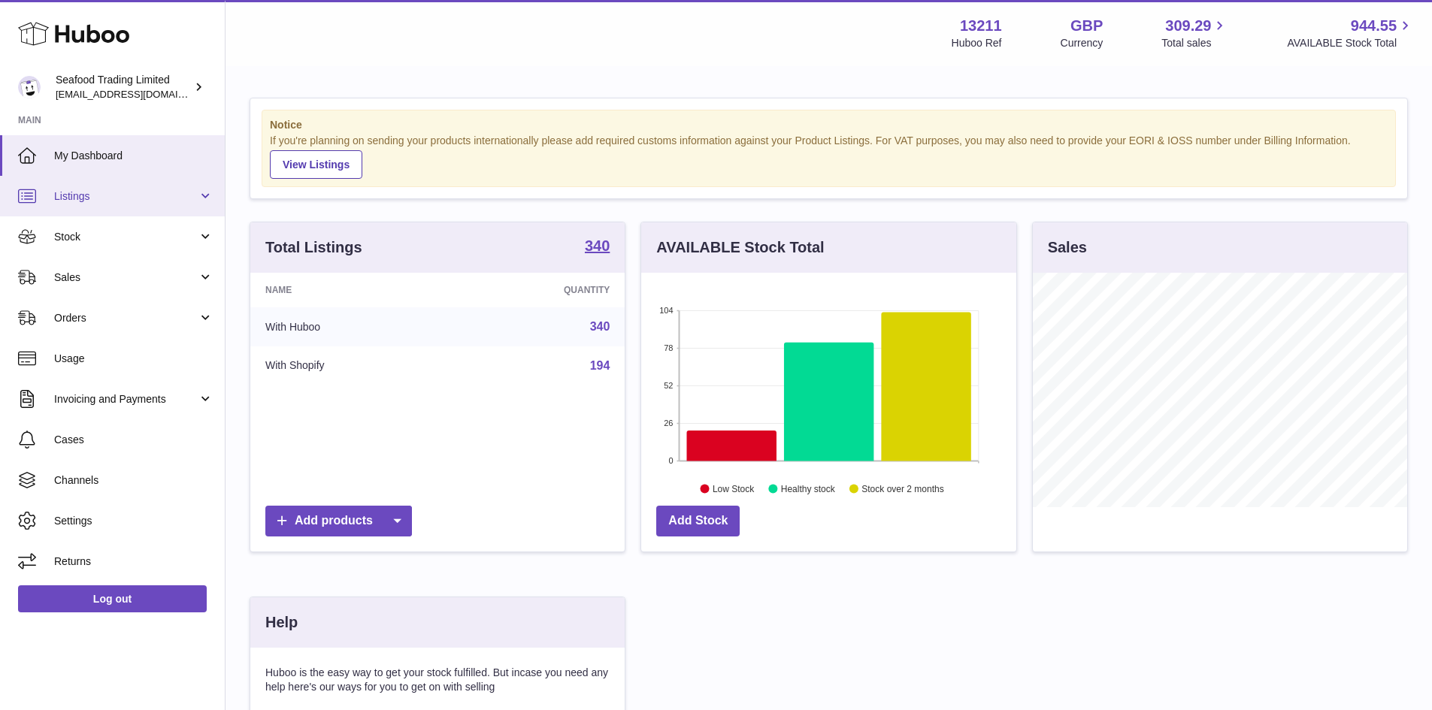
click at [109, 193] on span "Listings" at bounding box center [126, 196] width 144 height 14
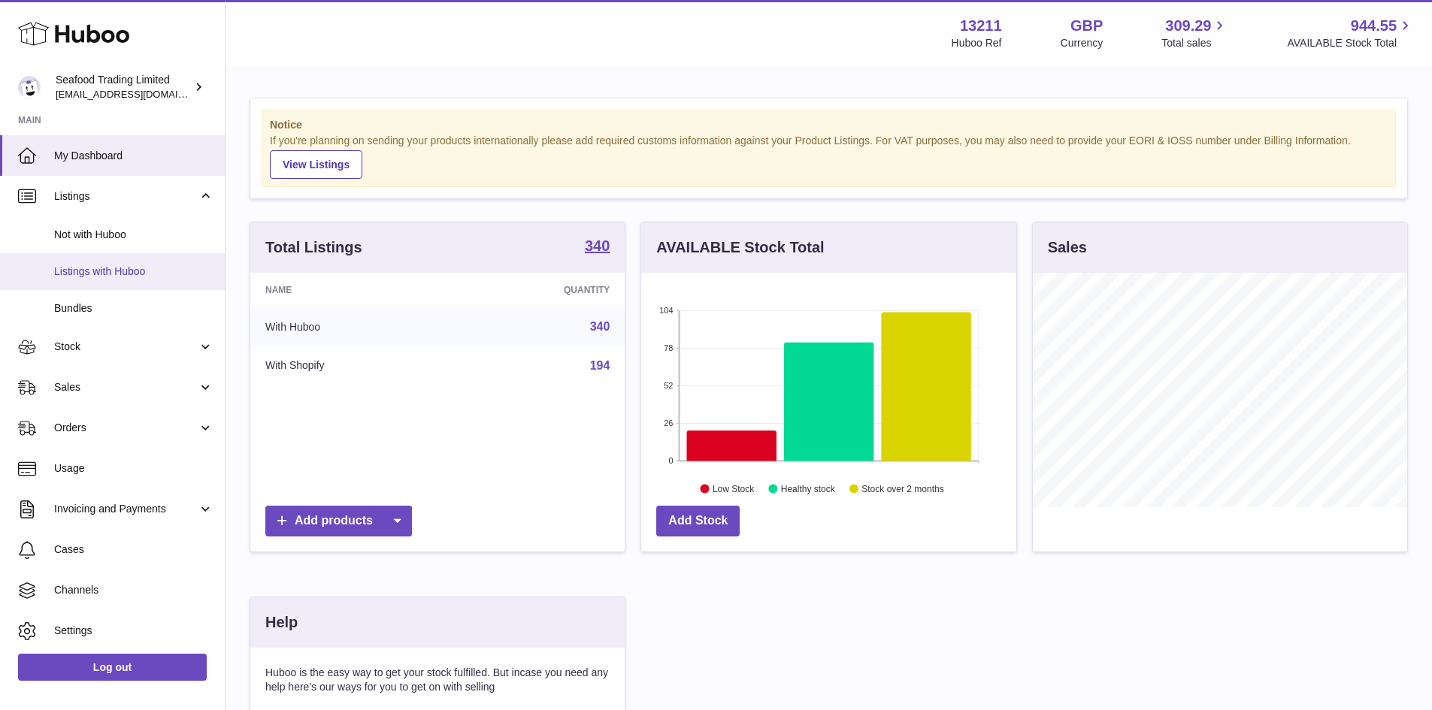
click at [85, 271] on span "Listings with Huboo" at bounding box center [133, 272] width 159 height 14
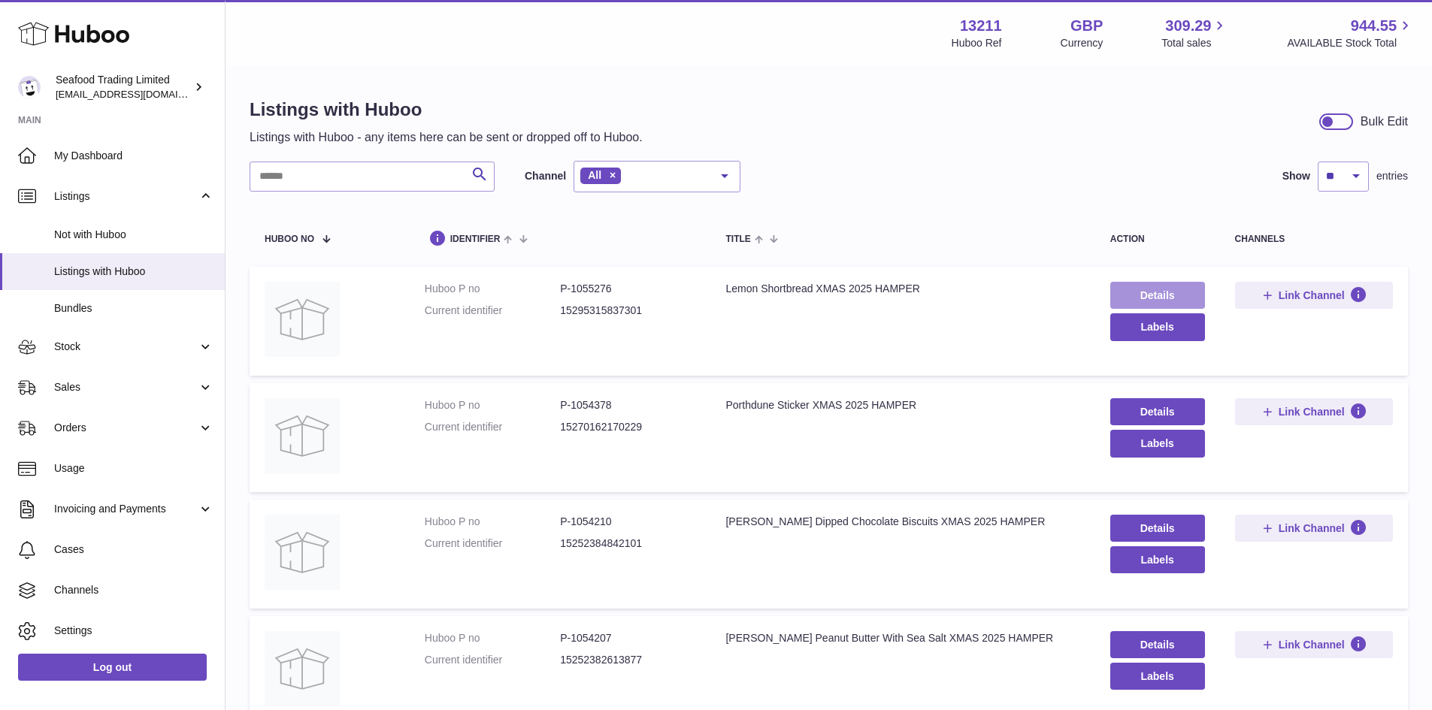
click at [1133, 298] on link "Details" at bounding box center [1157, 295] width 95 height 27
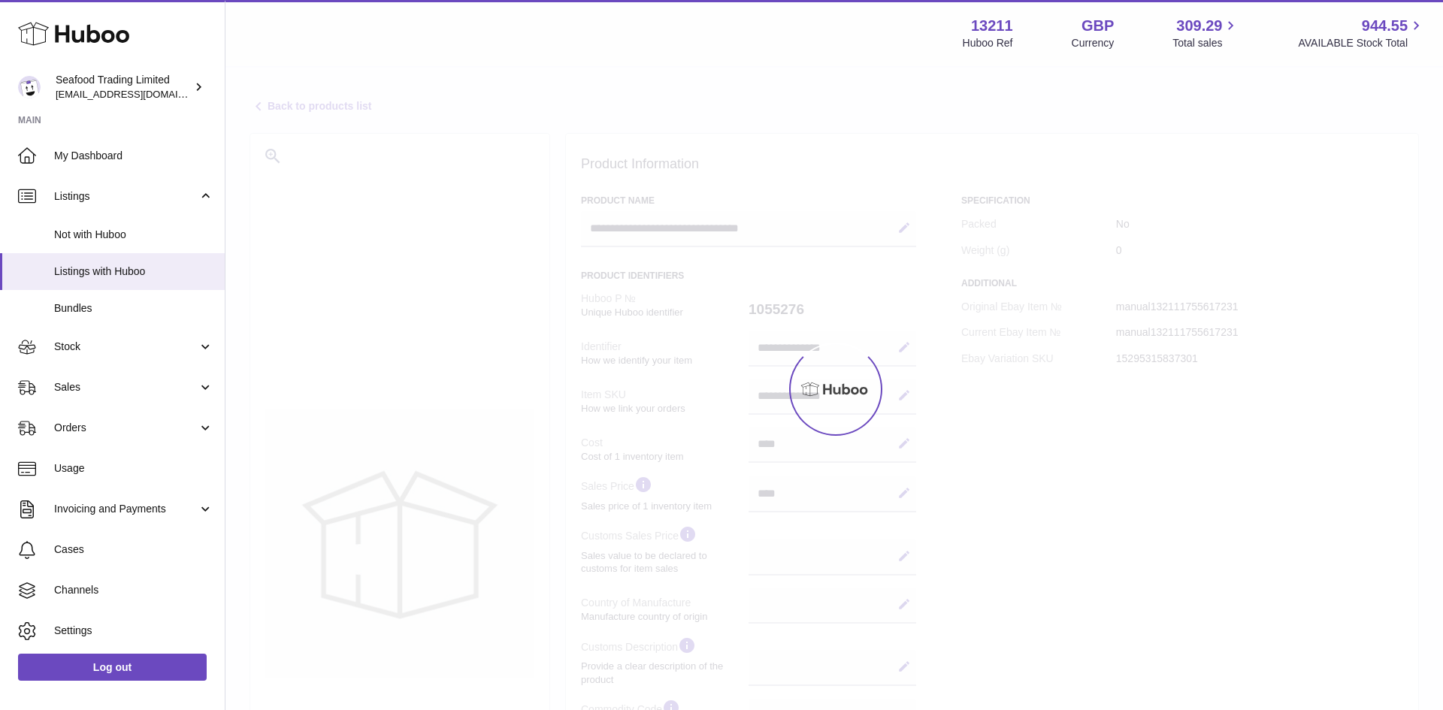
select select
select select "****"
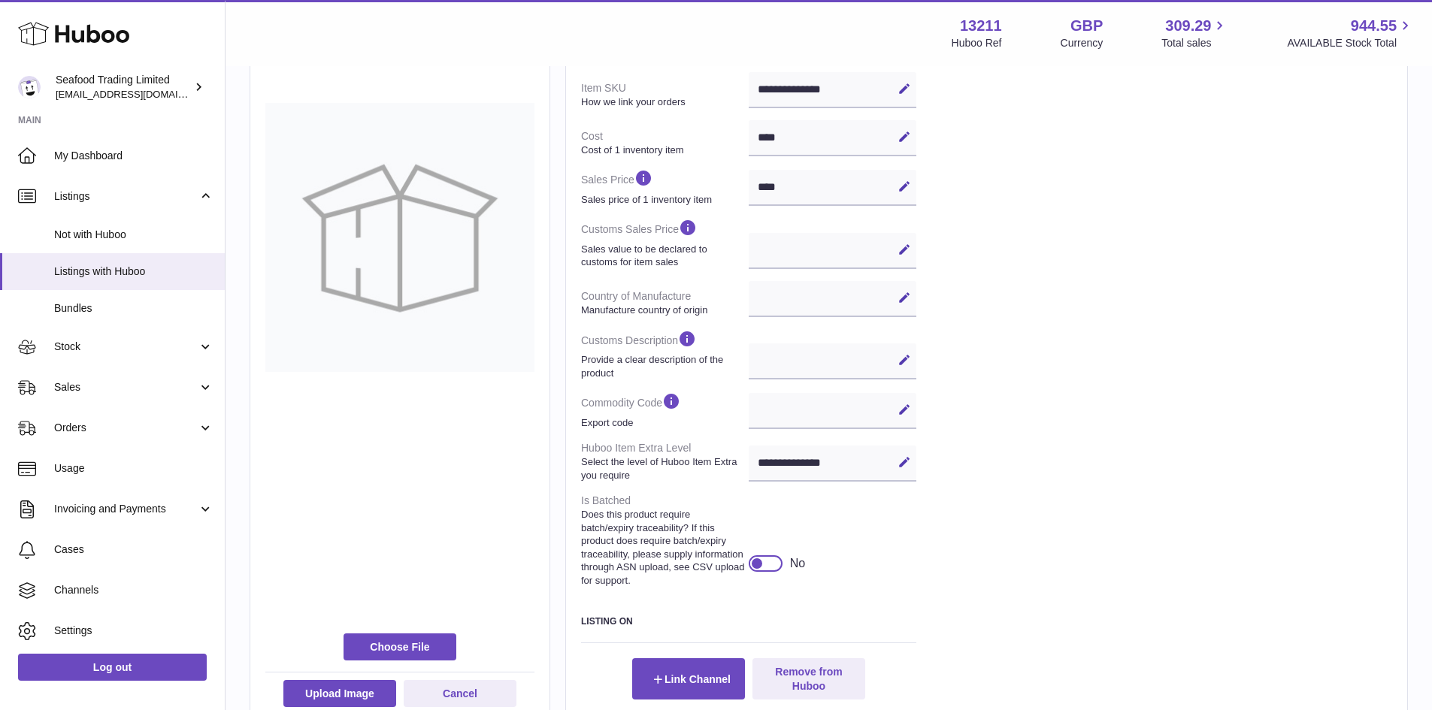
scroll to position [288, 0]
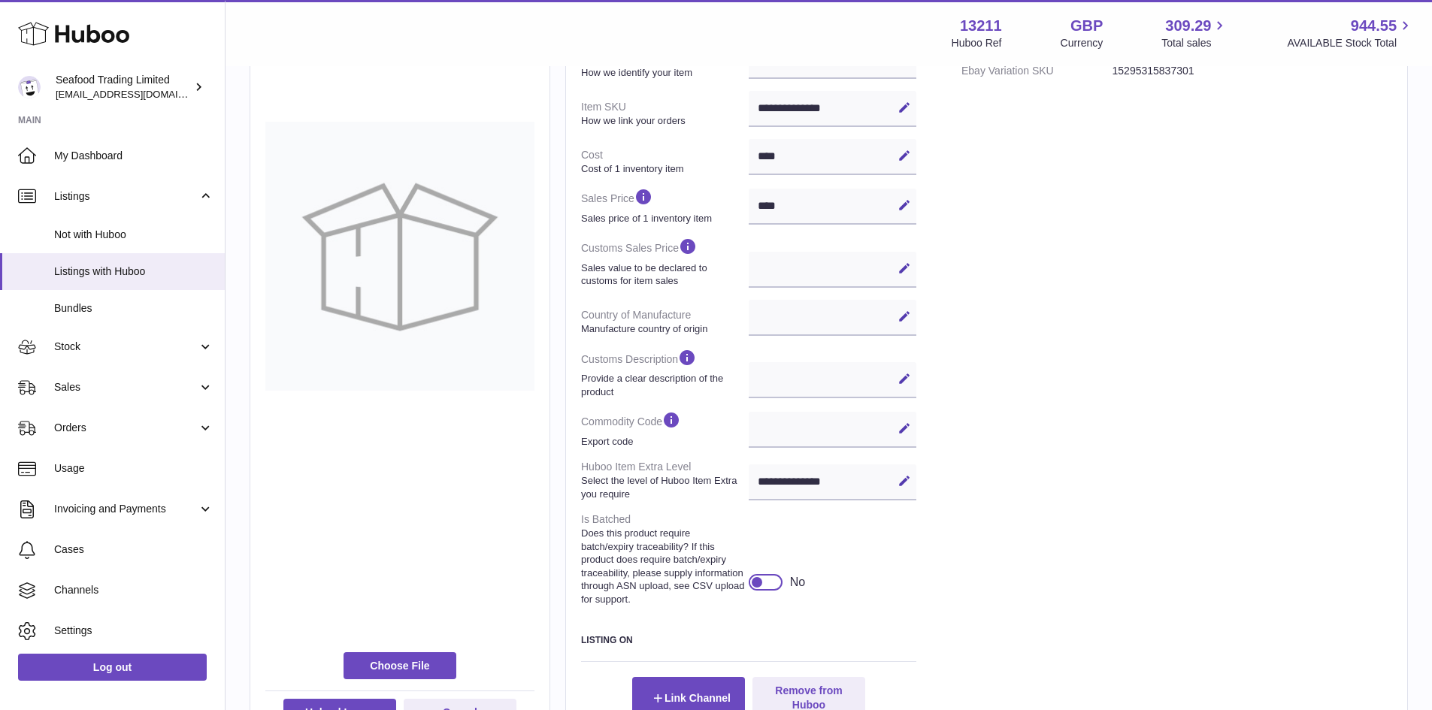
click at [758, 577] on div at bounding box center [757, 583] width 14 height 14
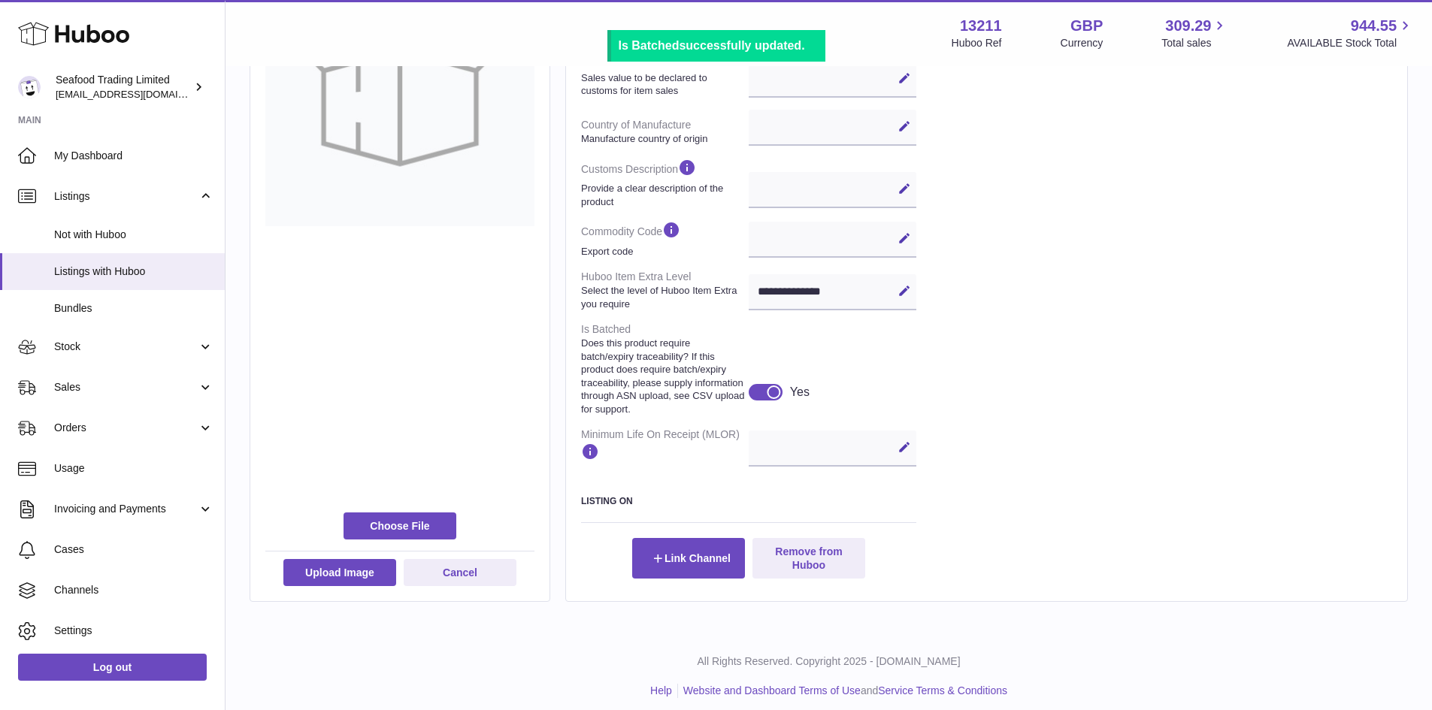
scroll to position [489, 0]
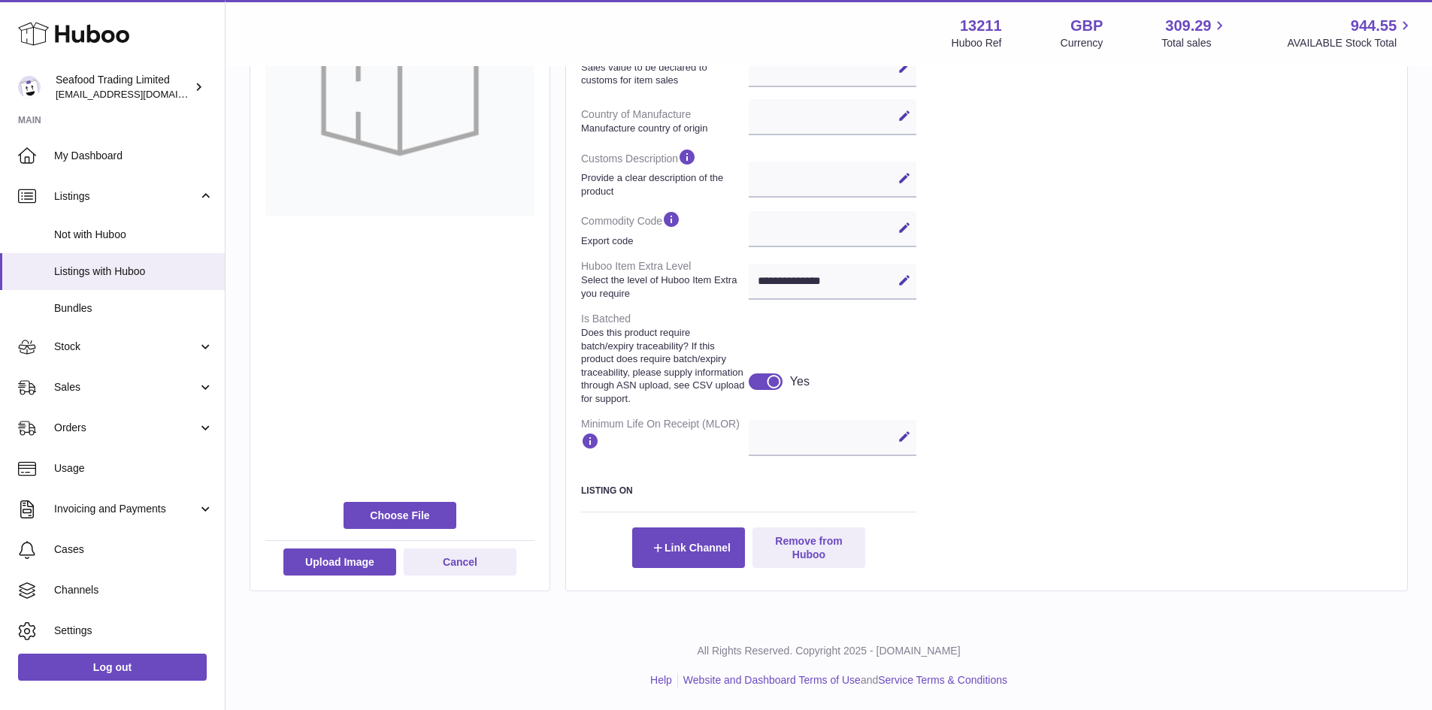
click at [779, 384] on div at bounding box center [774, 382] width 14 height 14
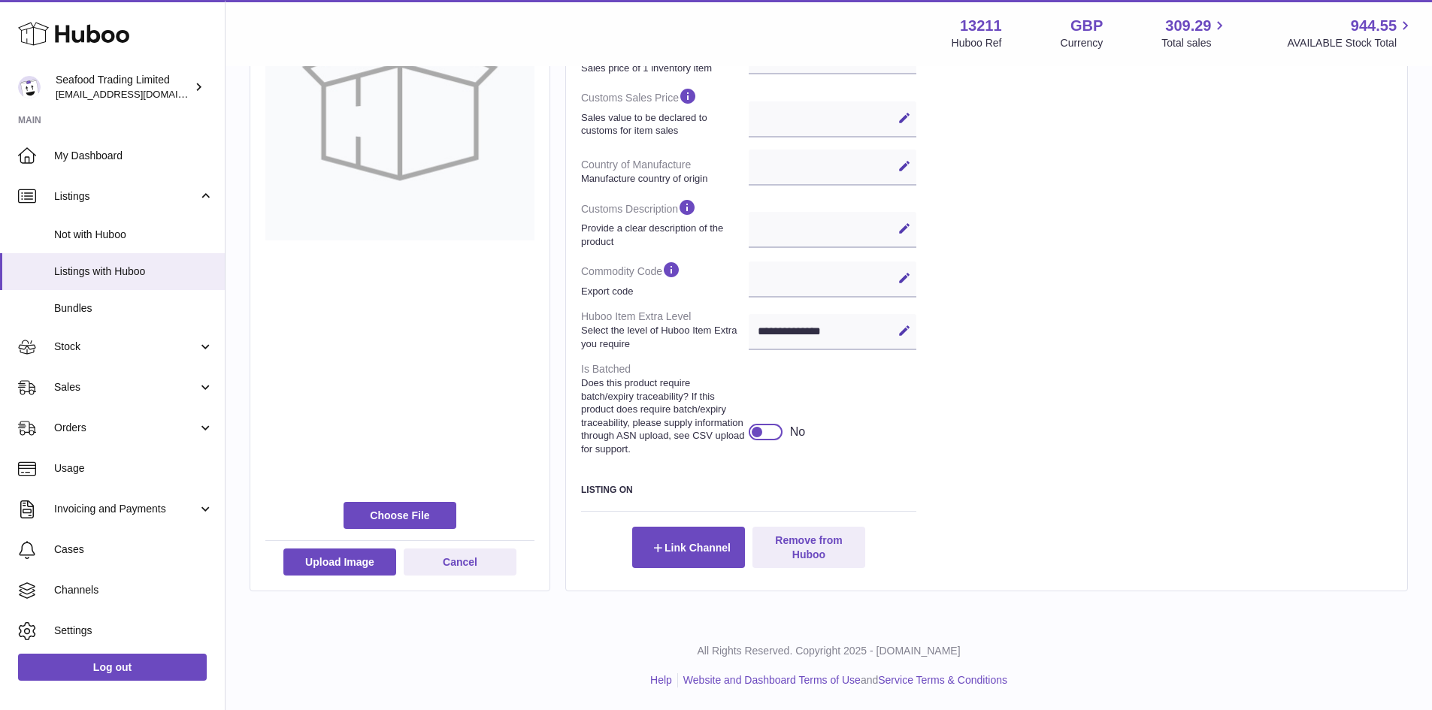
click at [769, 432] on div at bounding box center [766, 432] width 34 height 17
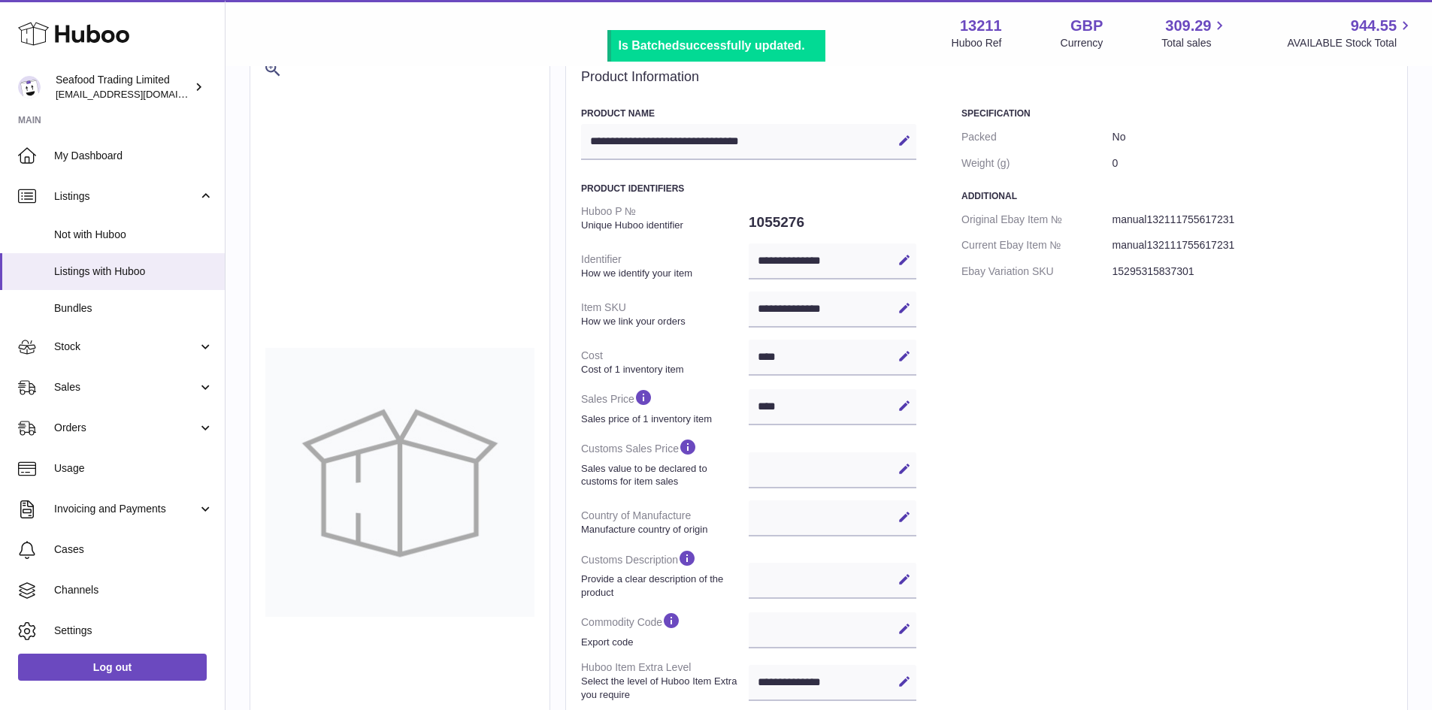
scroll to position [0, 0]
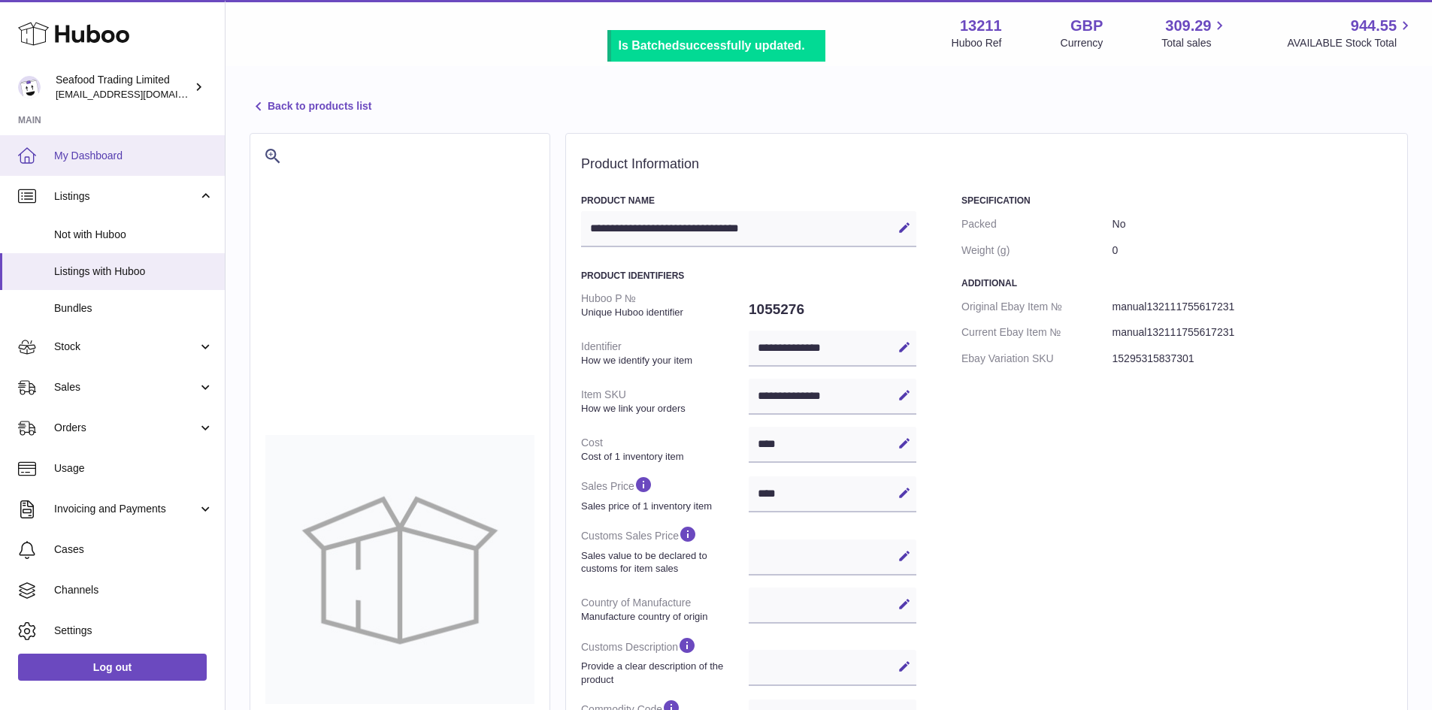
click at [101, 158] on span "My Dashboard" at bounding box center [133, 156] width 159 height 14
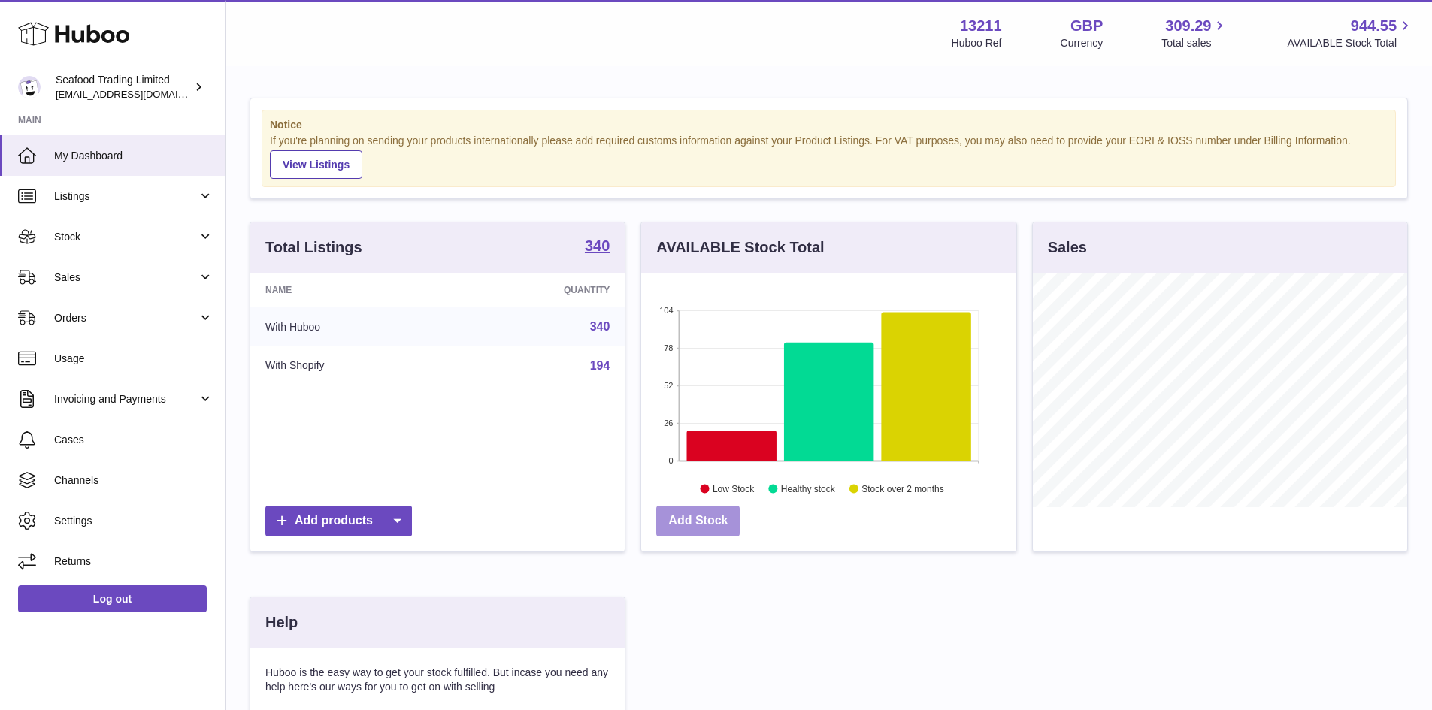
click at [677, 527] on link "Add Stock" at bounding box center [697, 521] width 83 height 31
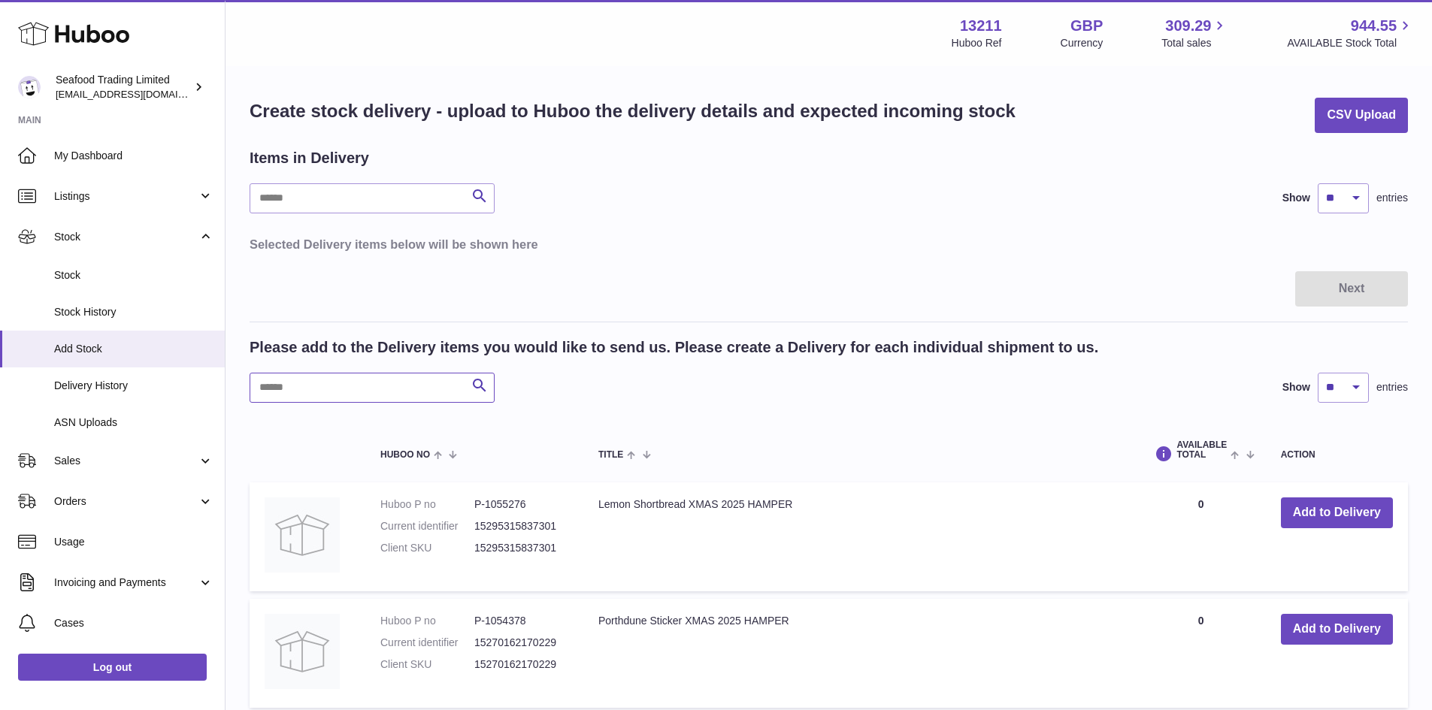
click at [380, 387] on input "text" at bounding box center [372, 388] width 245 height 30
drag, startPoint x: 827, startPoint y: 505, endPoint x: 598, endPoint y: 495, distance: 229.5
click at [598, 495] on td "Lemon Shortbread XMAS 2025 HAMPER" at bounding box center [859, 537] width 553 height 109
copy td "Lemon Shortbread XMAS 2025 HAMPER"
click at [1361, 514] on button "Add to Delivery" at bounding box center [1337, 513] width 112 height 31
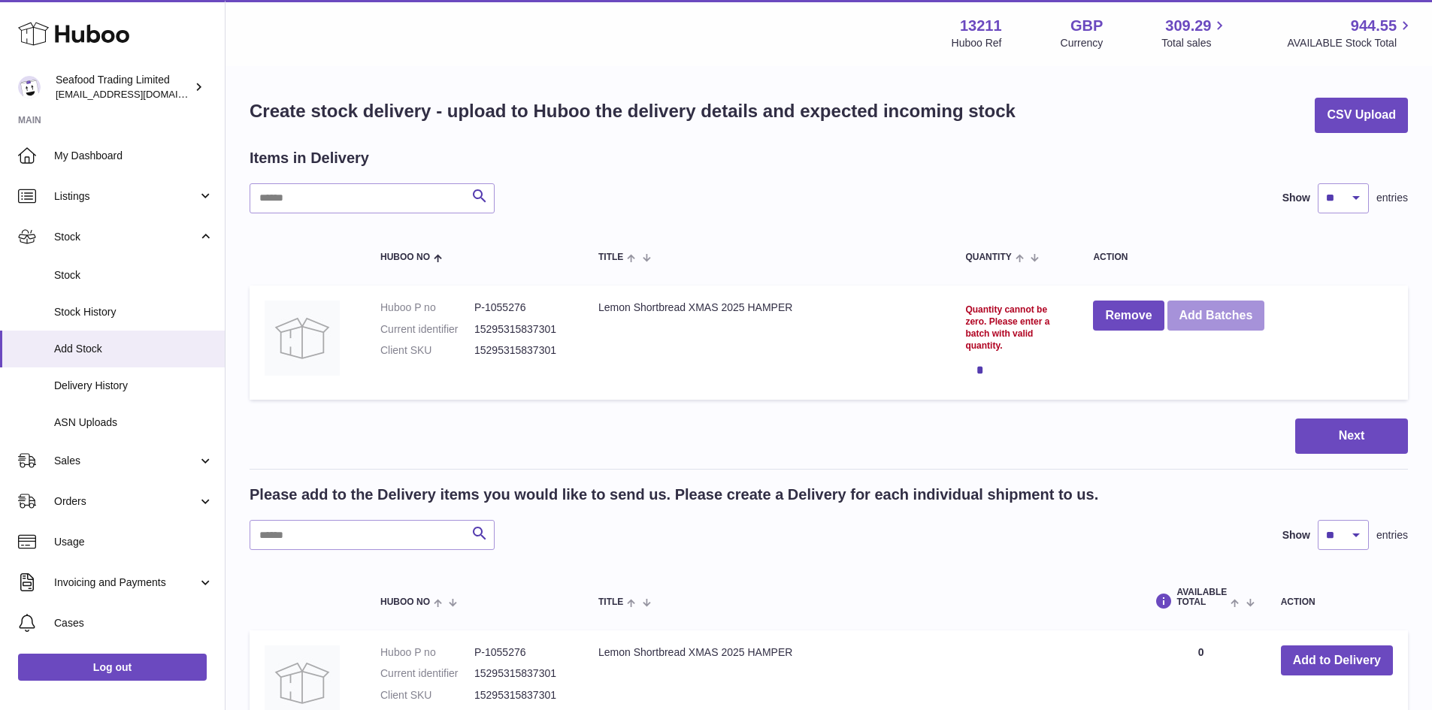
click at [1224, 327] on button "Add Batches" at bounding box center [1217, 316] width 98 height 31
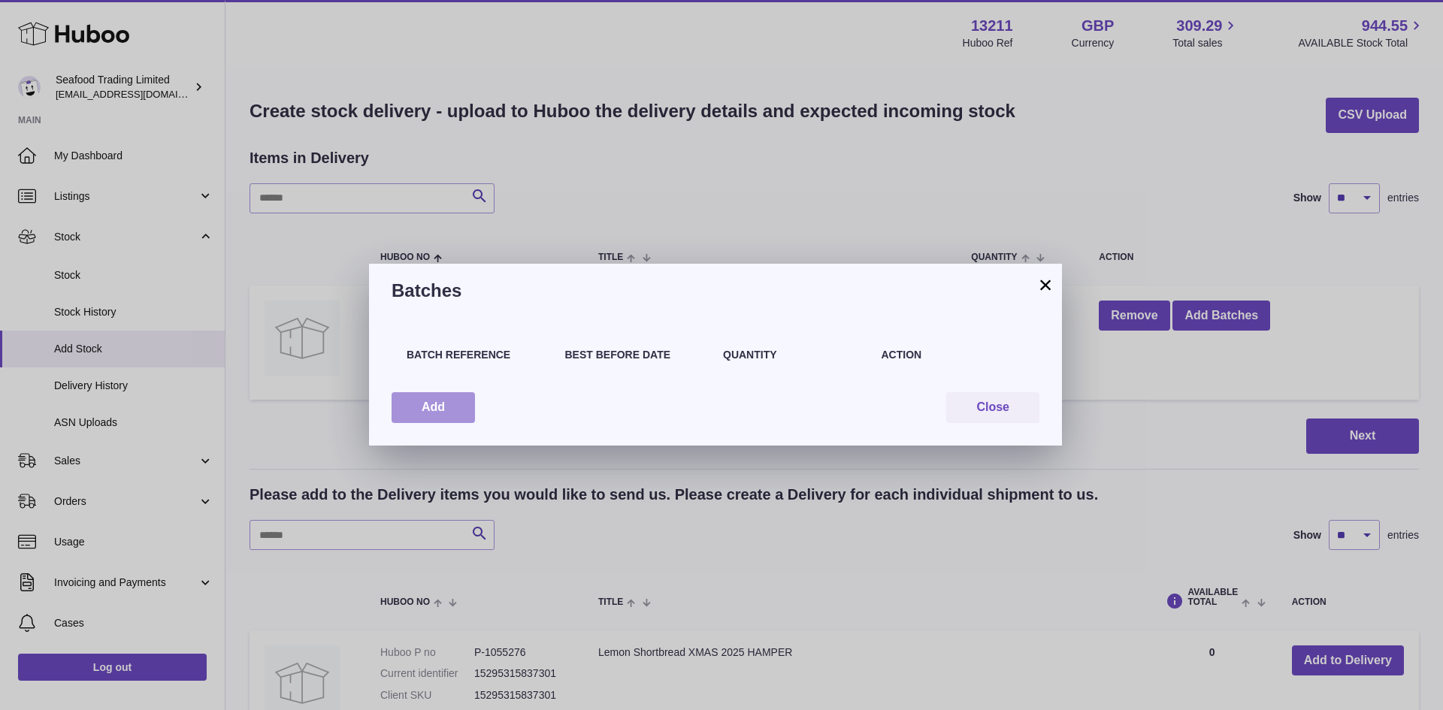
click at [456, 404] on button "Add" at bounding box center [433, 407] width 83 height 31
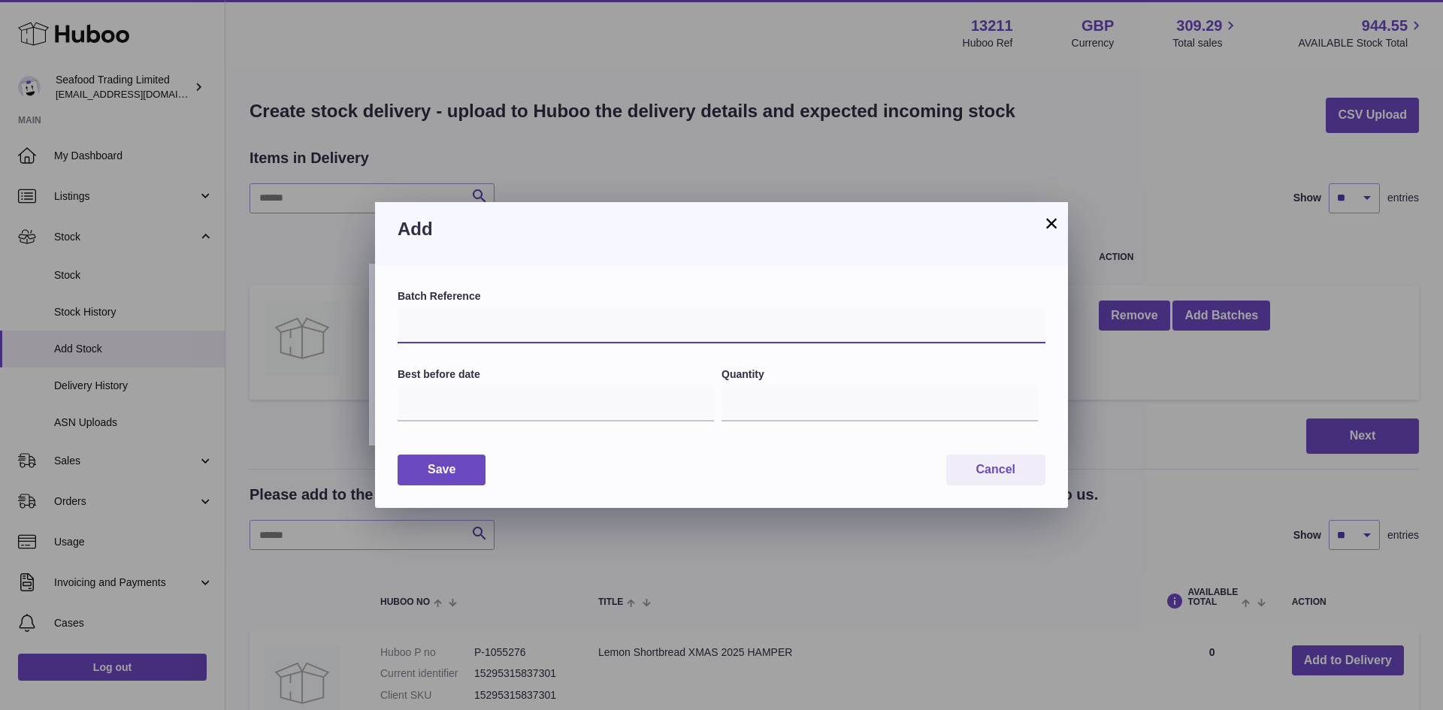
click at [451, 326] on input "text" at bounding box center [722, 325] width 648 height 36
click at [1045, 225] on button "×" at bounding box center [1052, 223] width 18 height 18
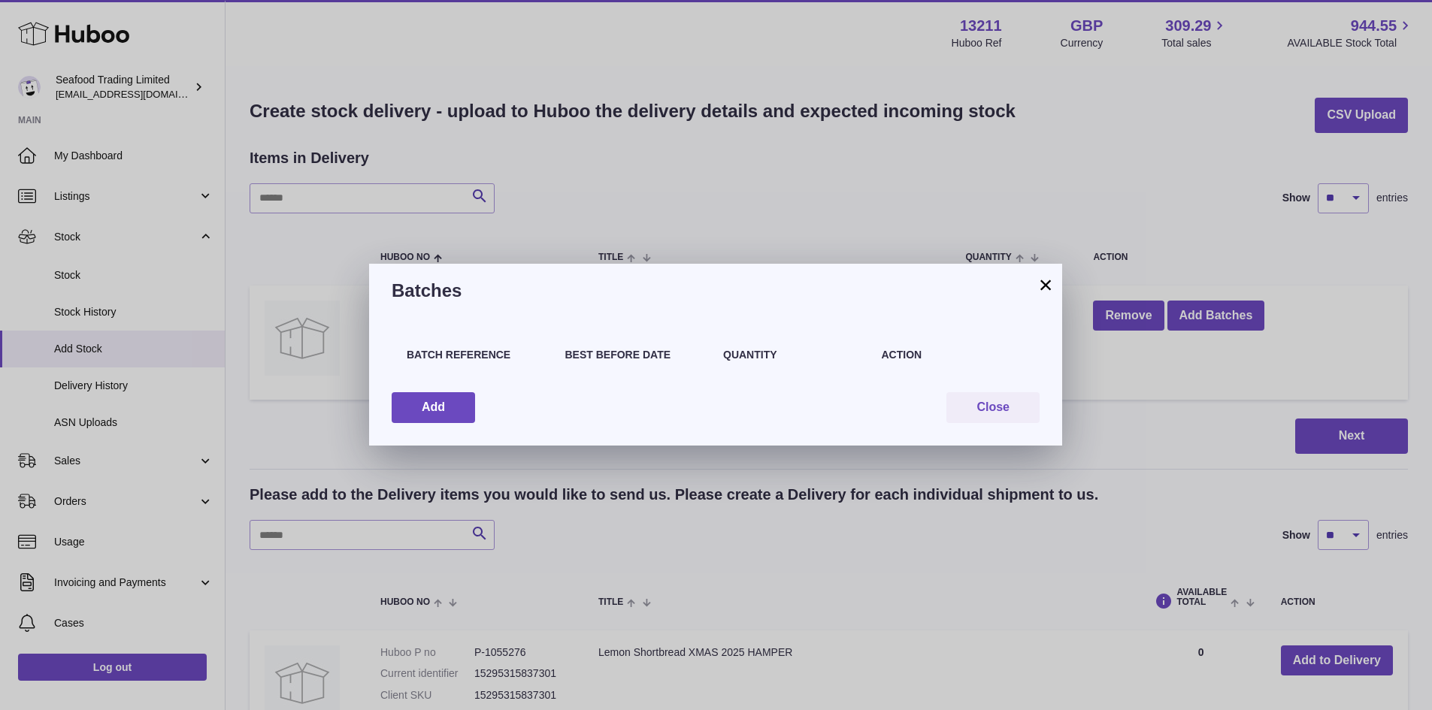
click at [1046, 279] on button "×" at bounding box center [1046, 285] width 18 height 18
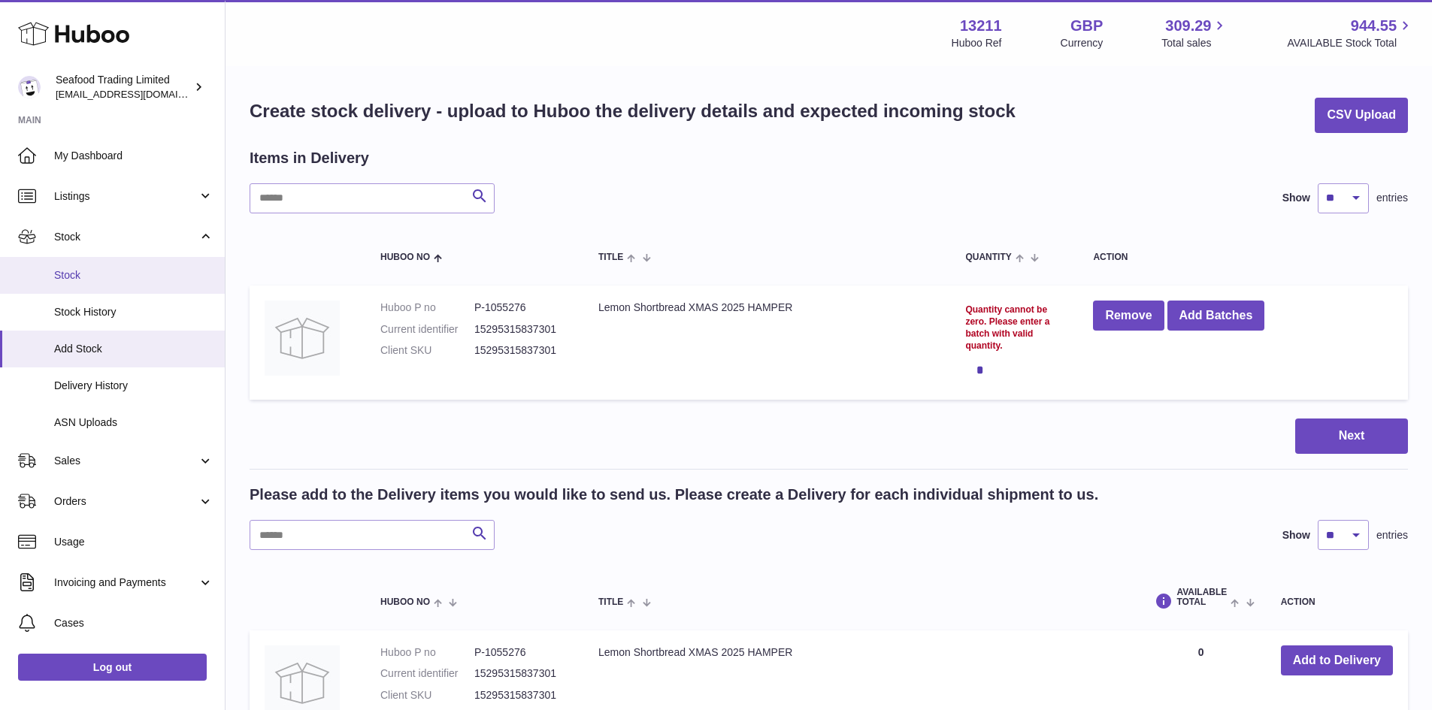
click at [95, 262] on link "Stock" at bounding box center [112, 275] width 225 height 37
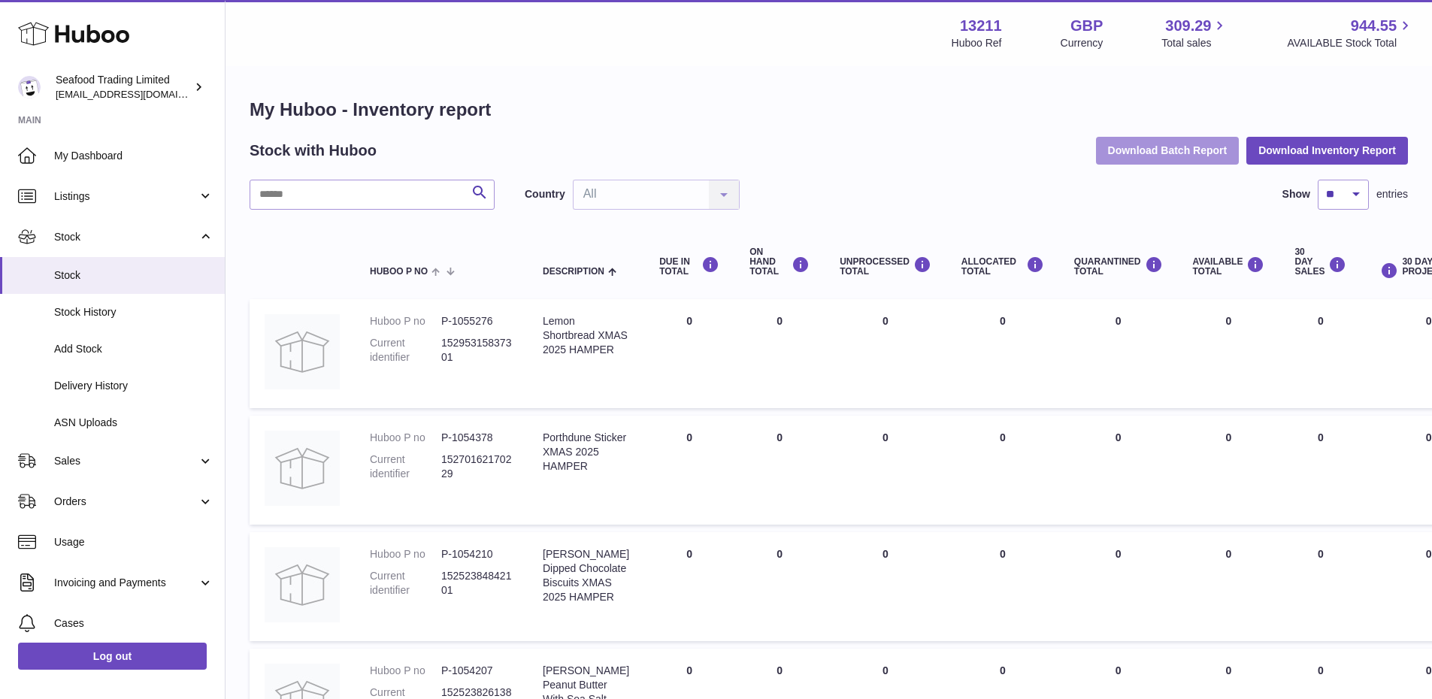
click at [1213, 143] on button "Download Batch Report" at bounding box center [1168, 150] width 144 height 27
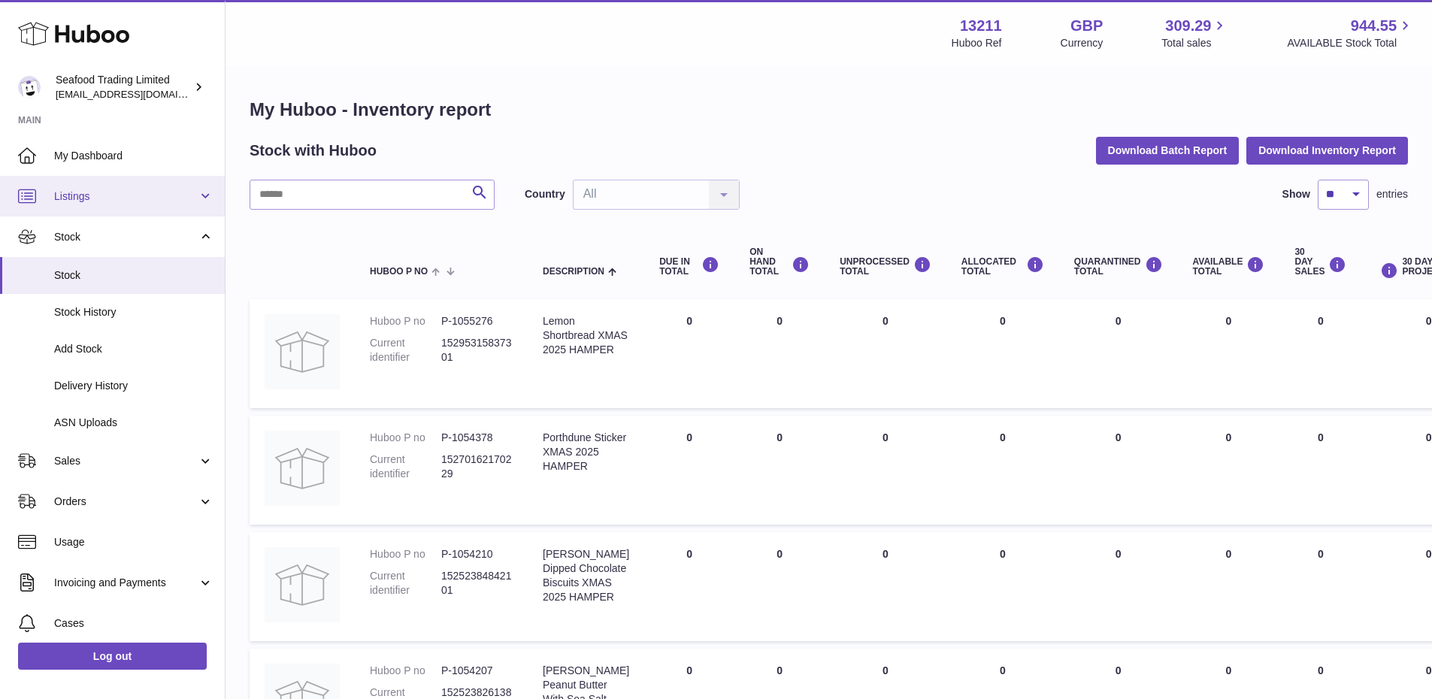
click at [80, 191] on span "Listings" at bounding box center [126, 196] width 144 height 14
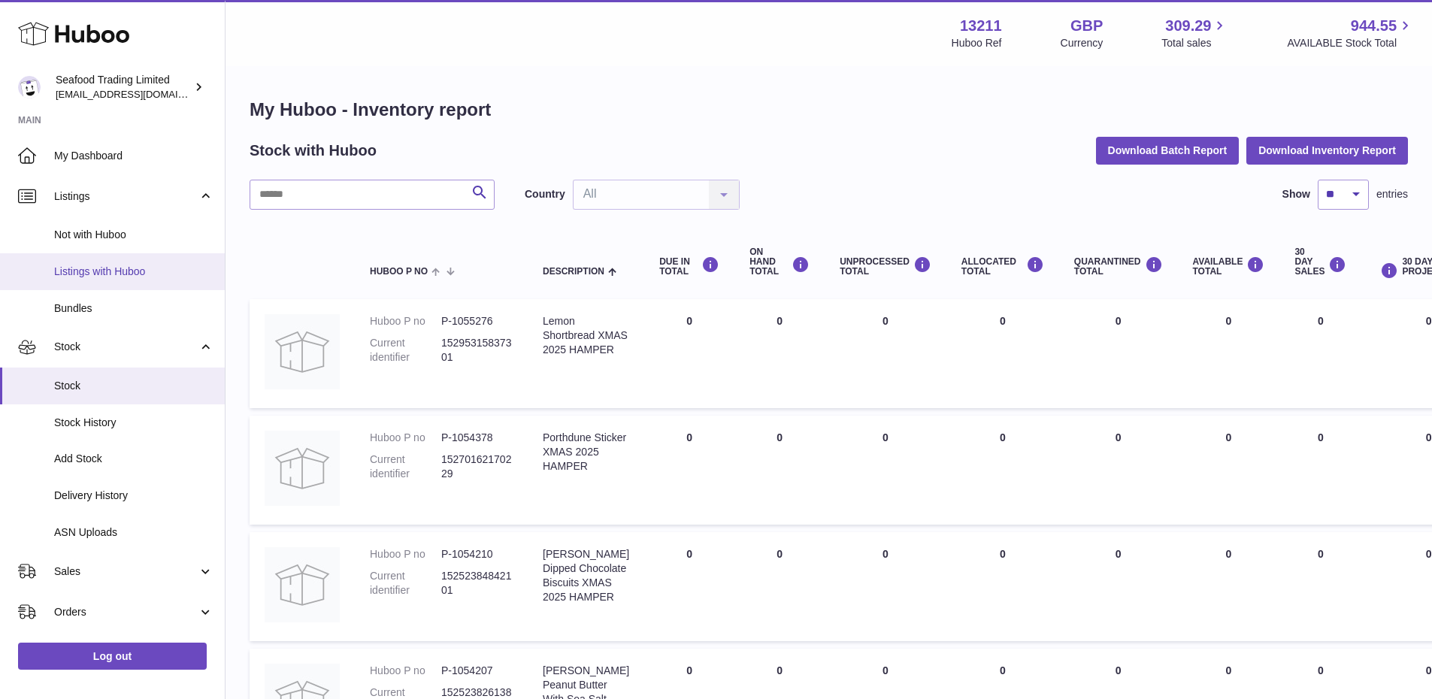
click at [83, 271] on span "Listings with Huboo" at bounding box center [133, 272] width 159 height 14
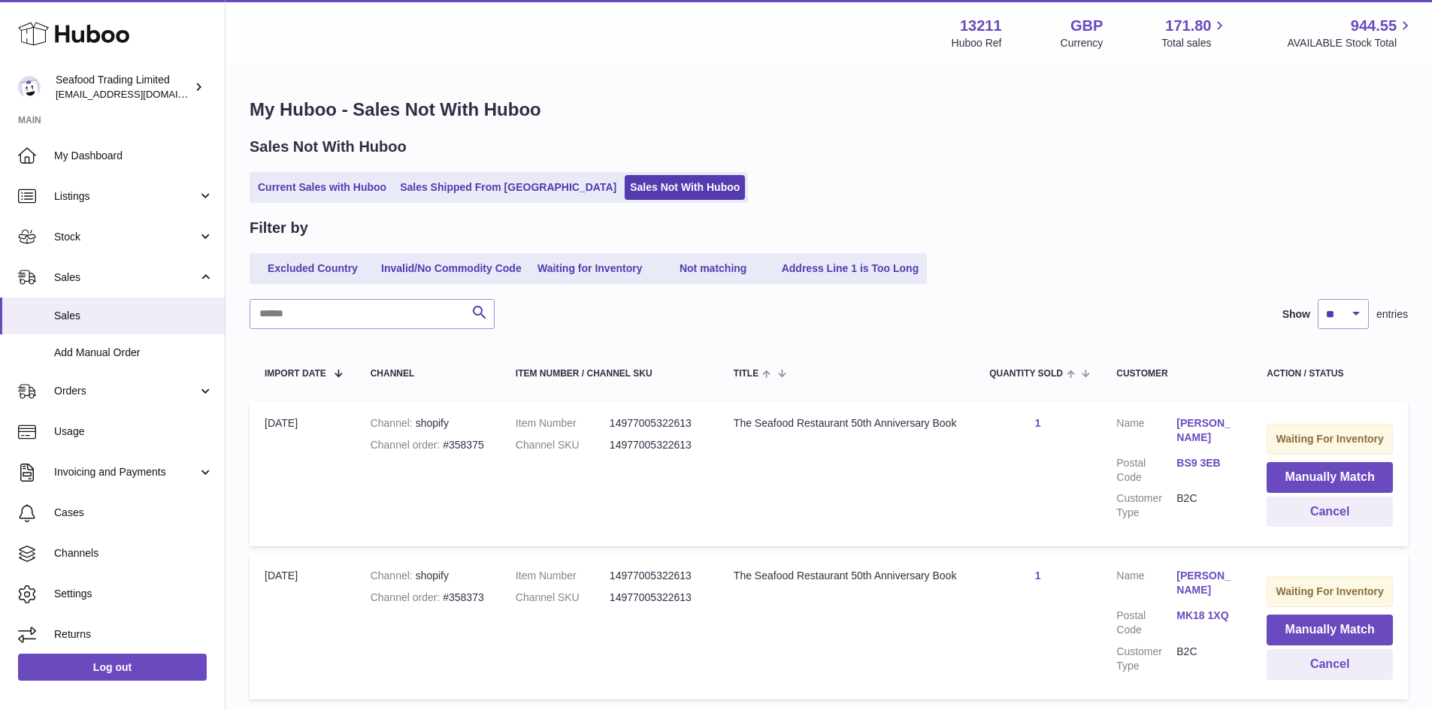
select select "**"
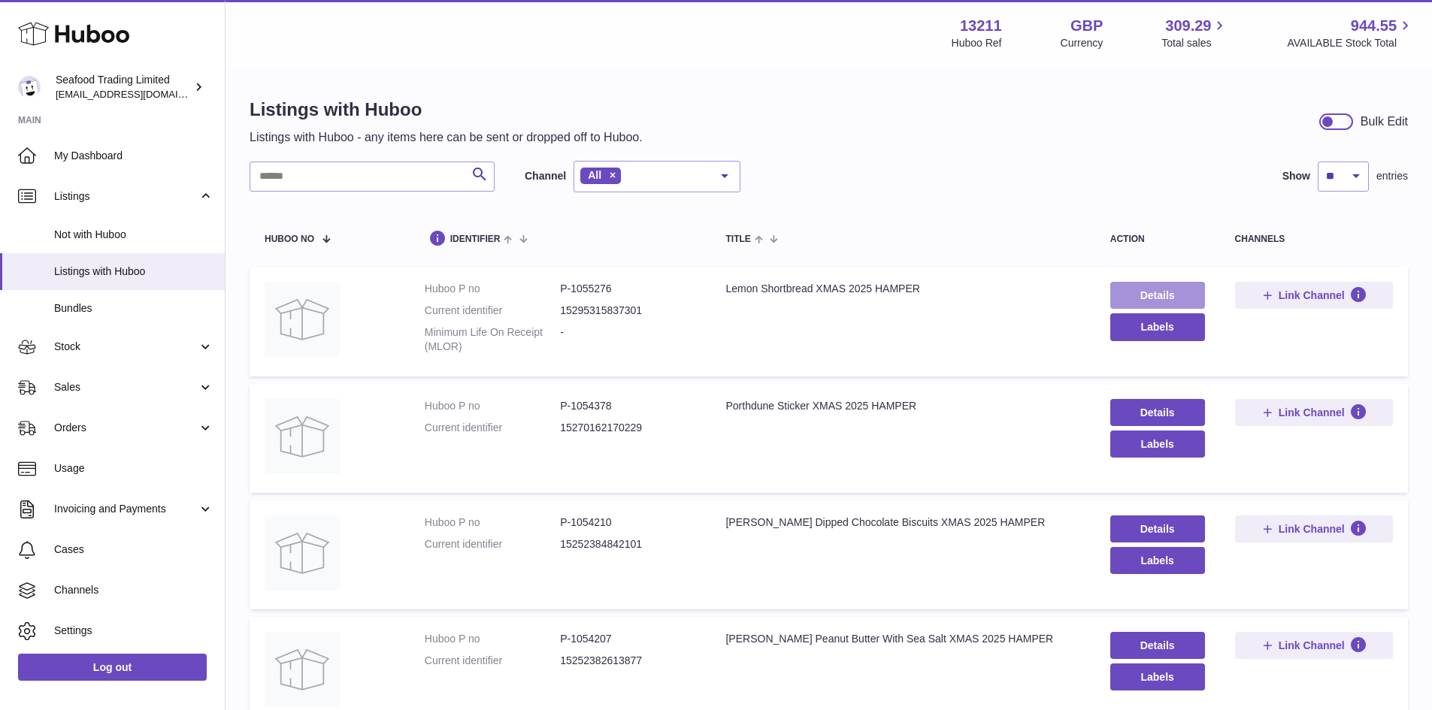
click at [1138, 289] on link "Details" at bounding box center [1157, 295] width 95 height 27
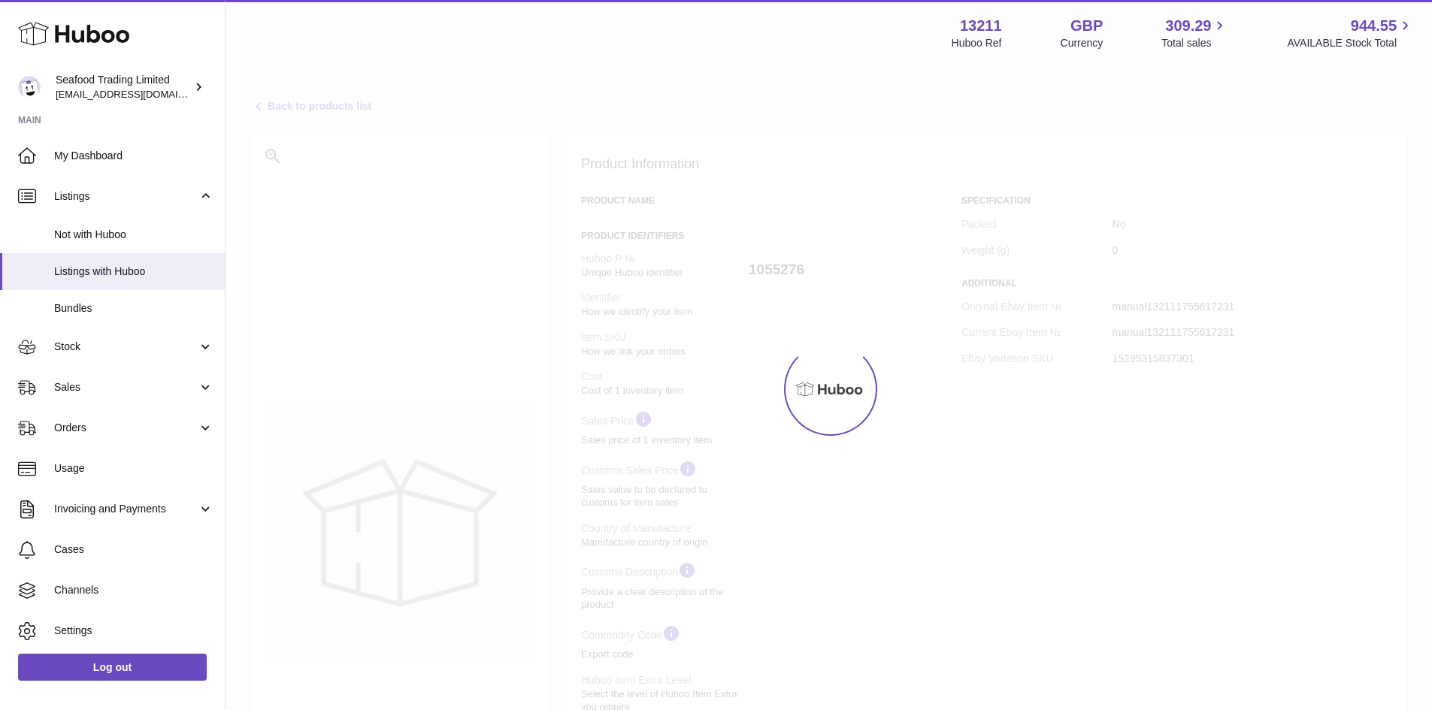
select select
select select "****"
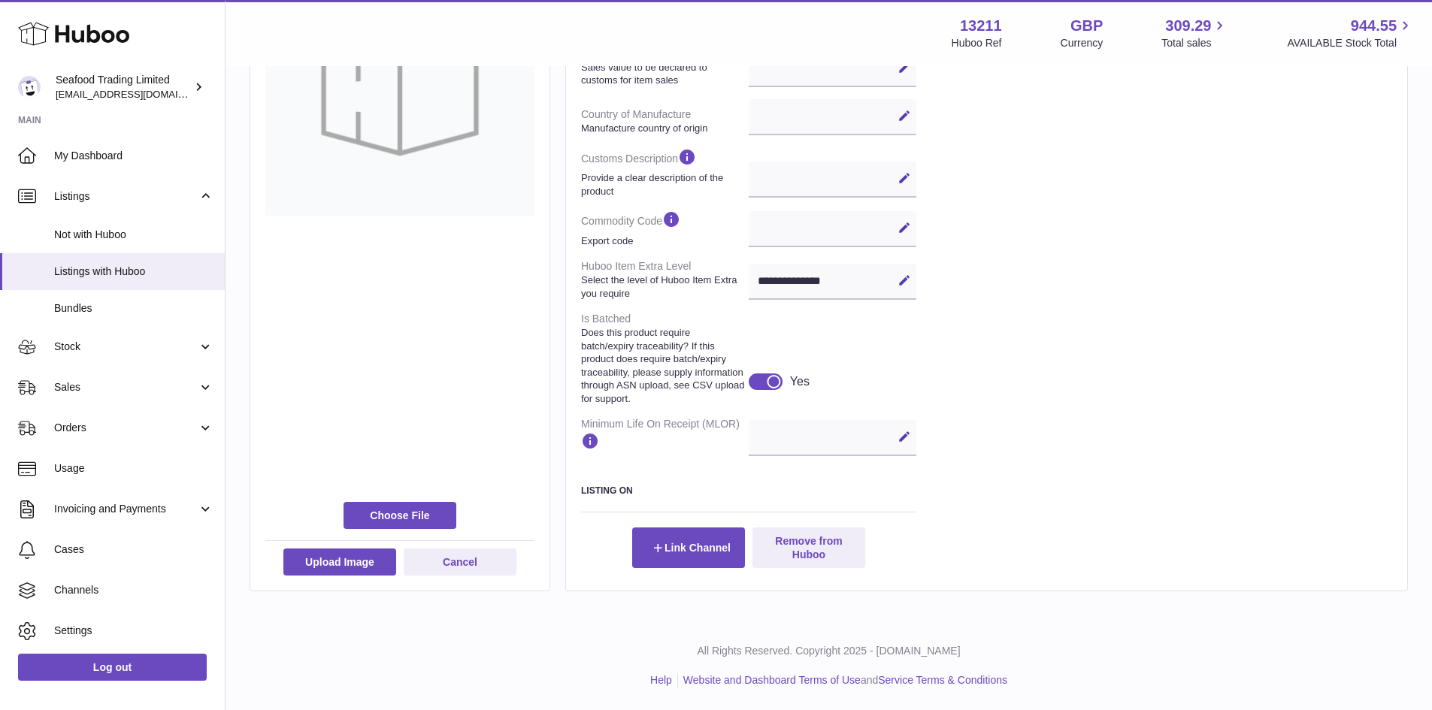
click at [779, 382] on div at bounding box center [774, 382] width 14 height 14
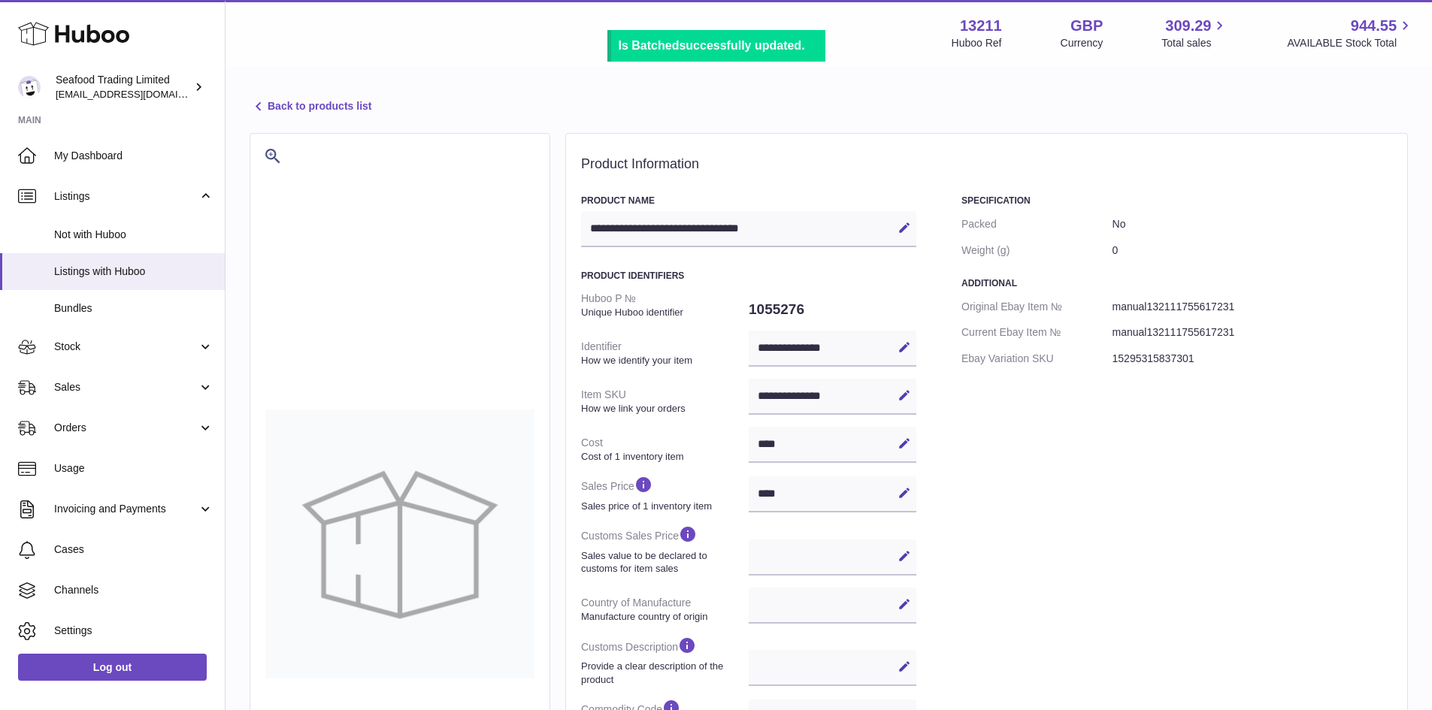
click at [264, 106] on icon at bounding box center [259, 107] width 18 height 18
